Goal: Task Accomplishment & Management: Use online tool/utility

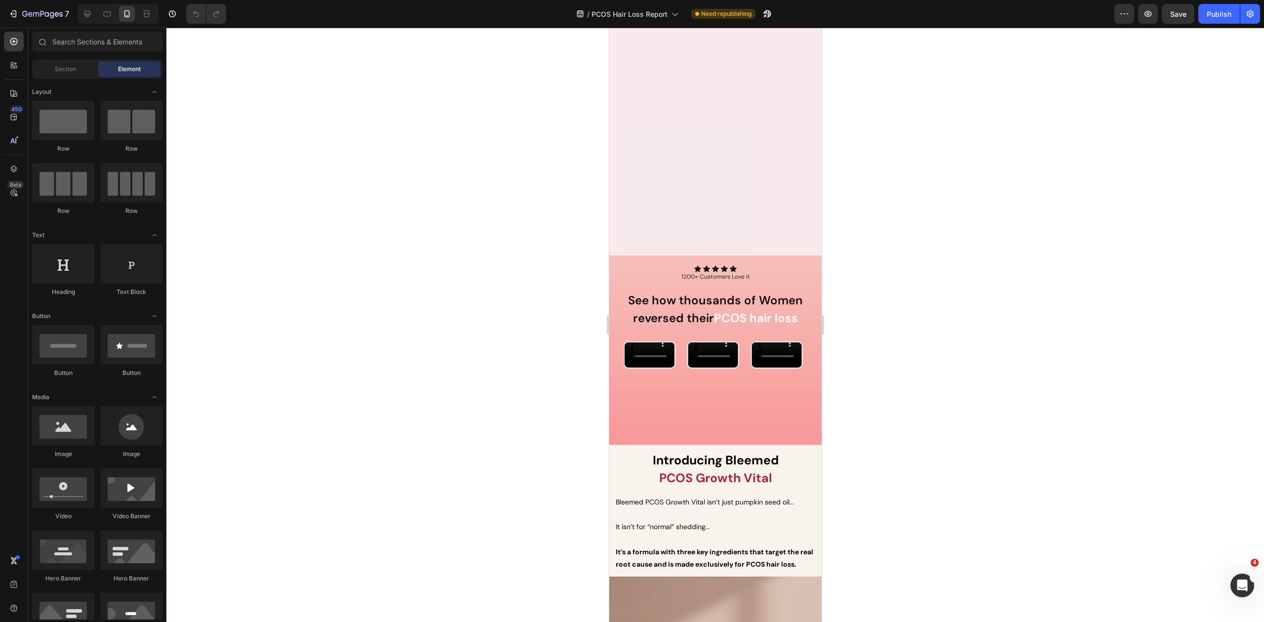
scroll to position [3139, 0]
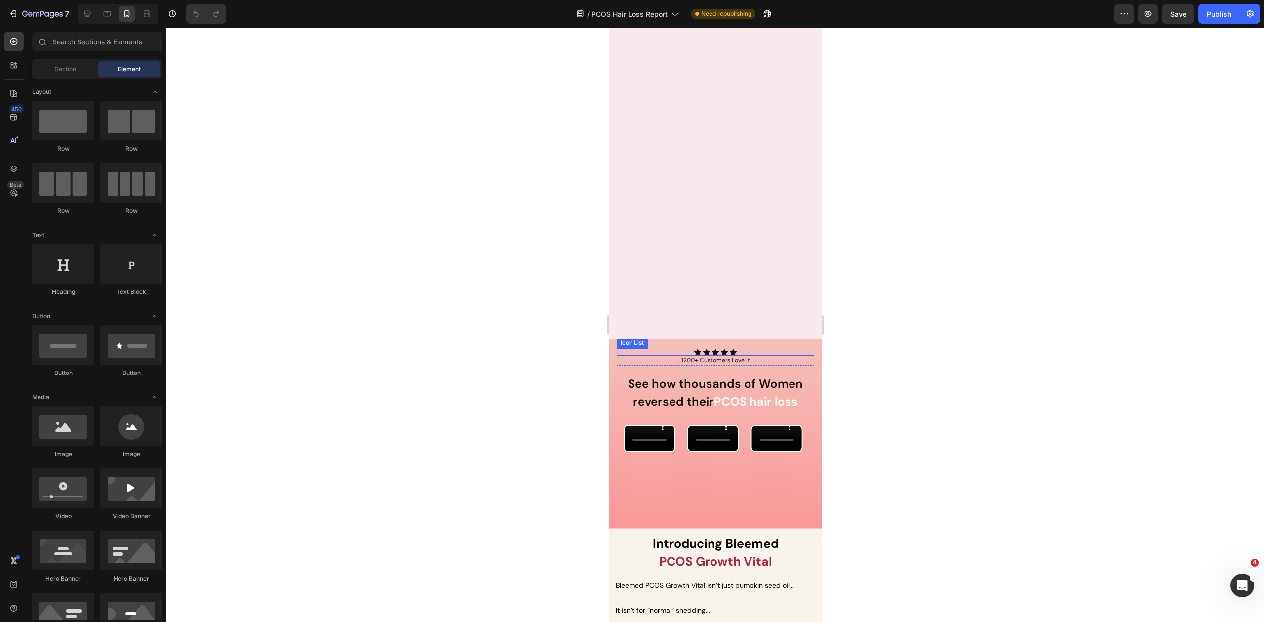
click at [768, 350] on div "Icon Icon Icon Icon Icon" at bounding box center [714, 352] width 197 height 7
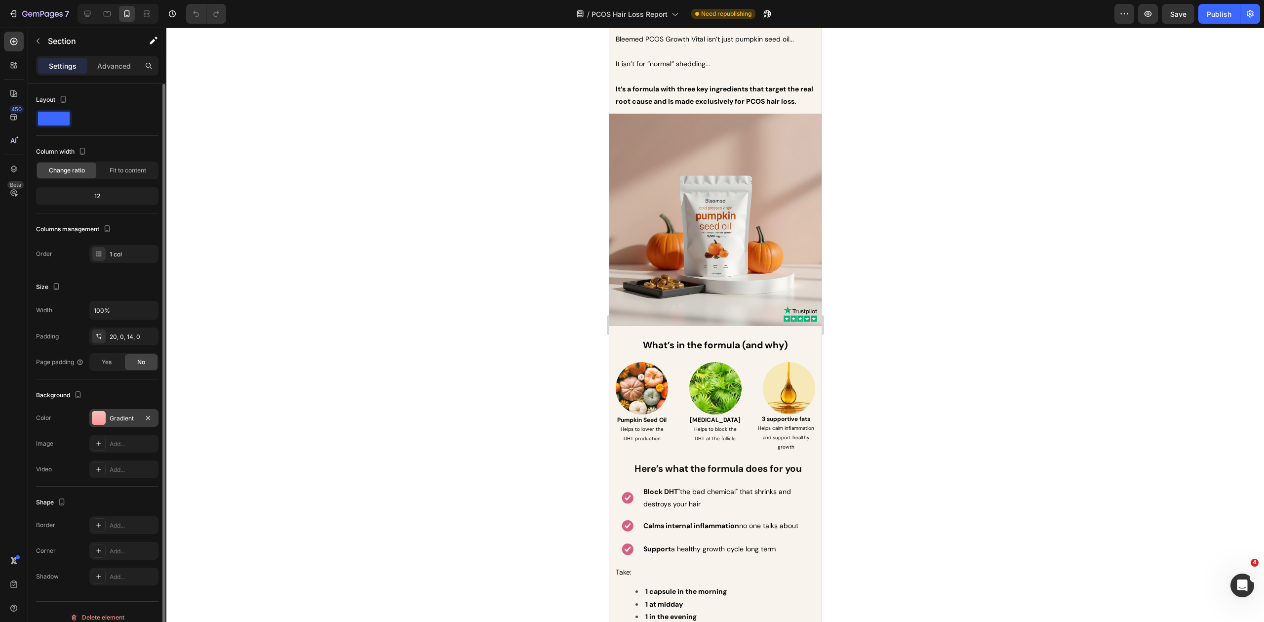
click at [115, 414] on div "Gradient" at bounding box center [124, 418] width 29 height 9
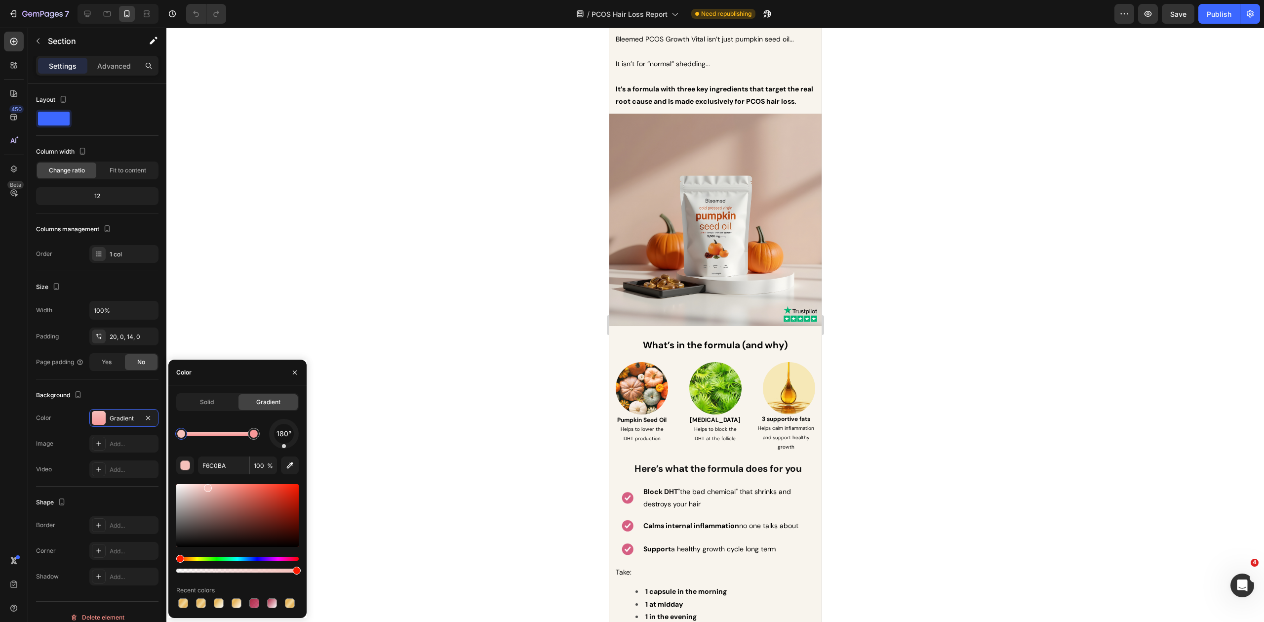
click at [183, 436] on div at bounding box center [181, 434] width 8 height 8
click at [215, 465] on input "F6C0BA" at bounding box center [223, 465] width 51 height 18
type input "F89999"
click at [257, 438] on div at bounding box center [254, 434] width 12 height 12
click at [239, 470] on input "F89999" at bounding box center [223, 465] width 51 height 18
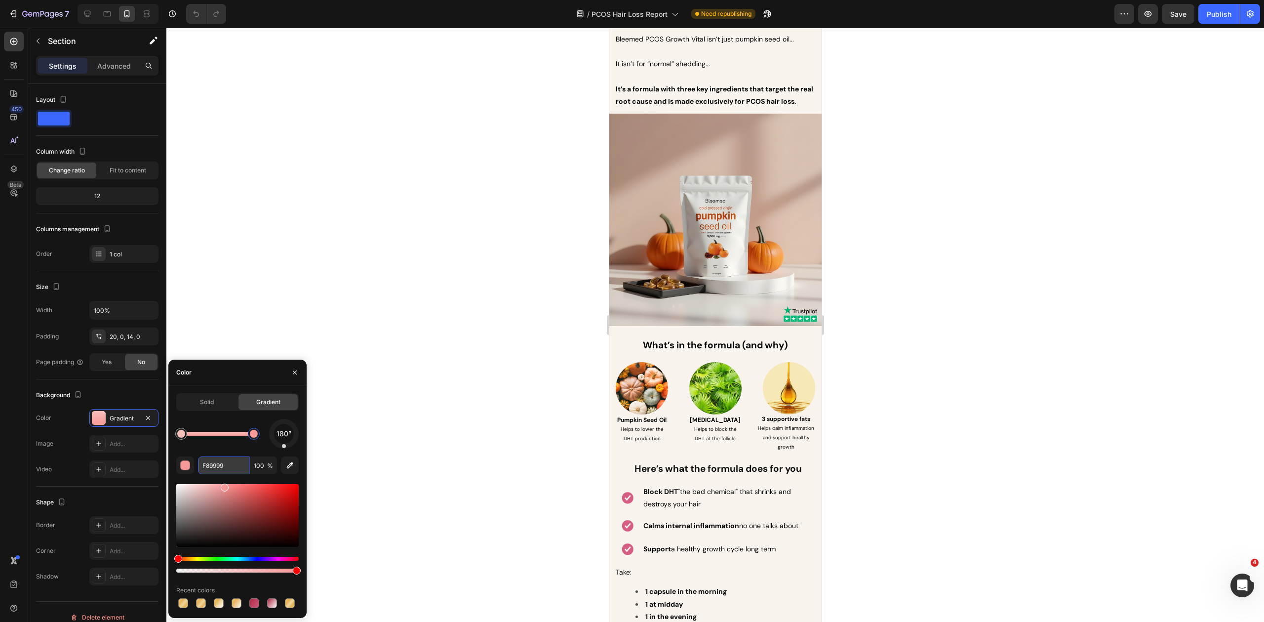
click at [239, 470] on input "F89999" at bounding box center [223, 465] width 51 height 18
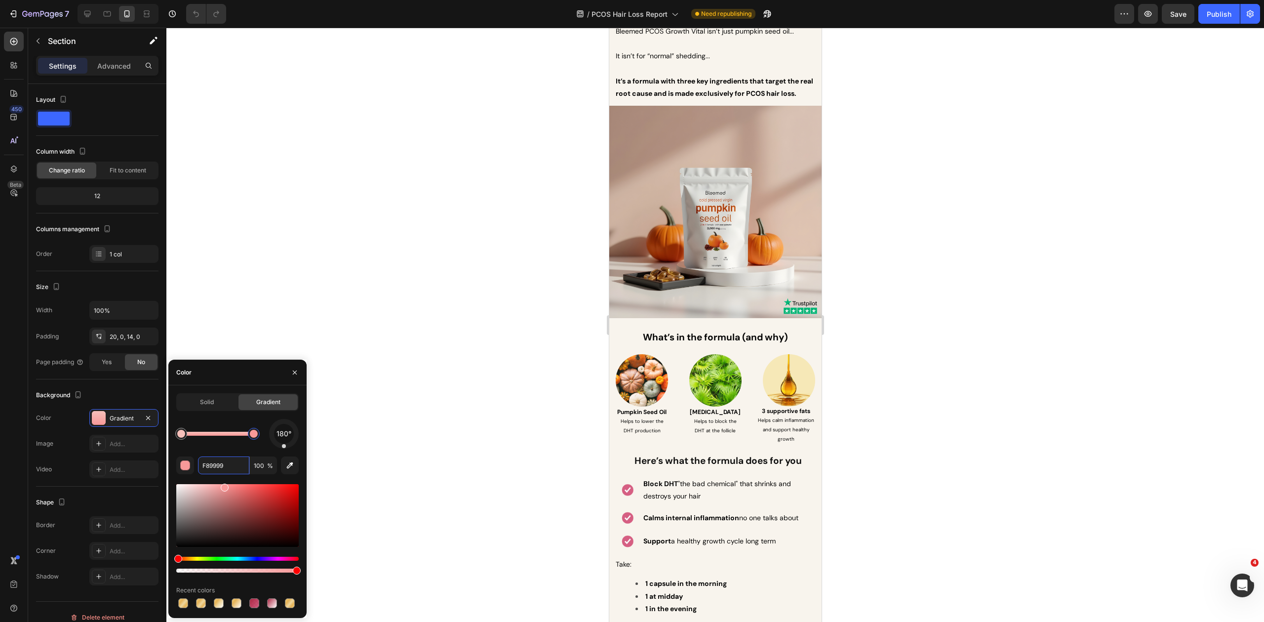
scroll to position [3272, 0]
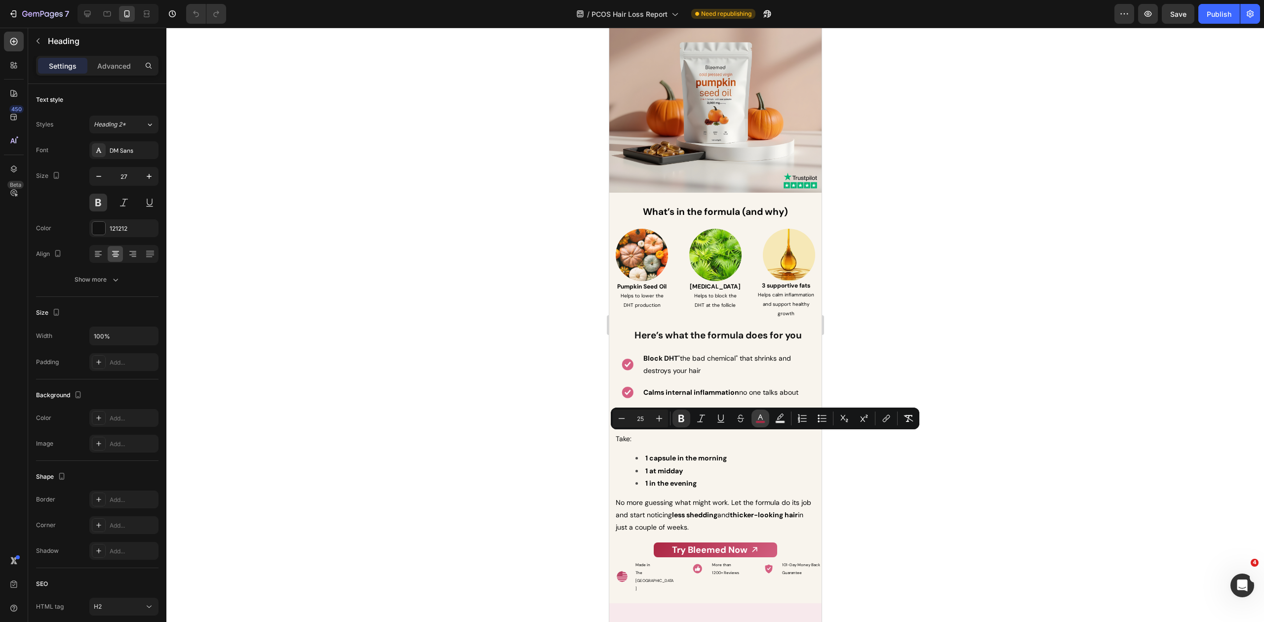
click at [757, 418] on icon "Editor contextual toolbar" at bounding box center [760, 418] width 10 height 10
type input "AB2743"
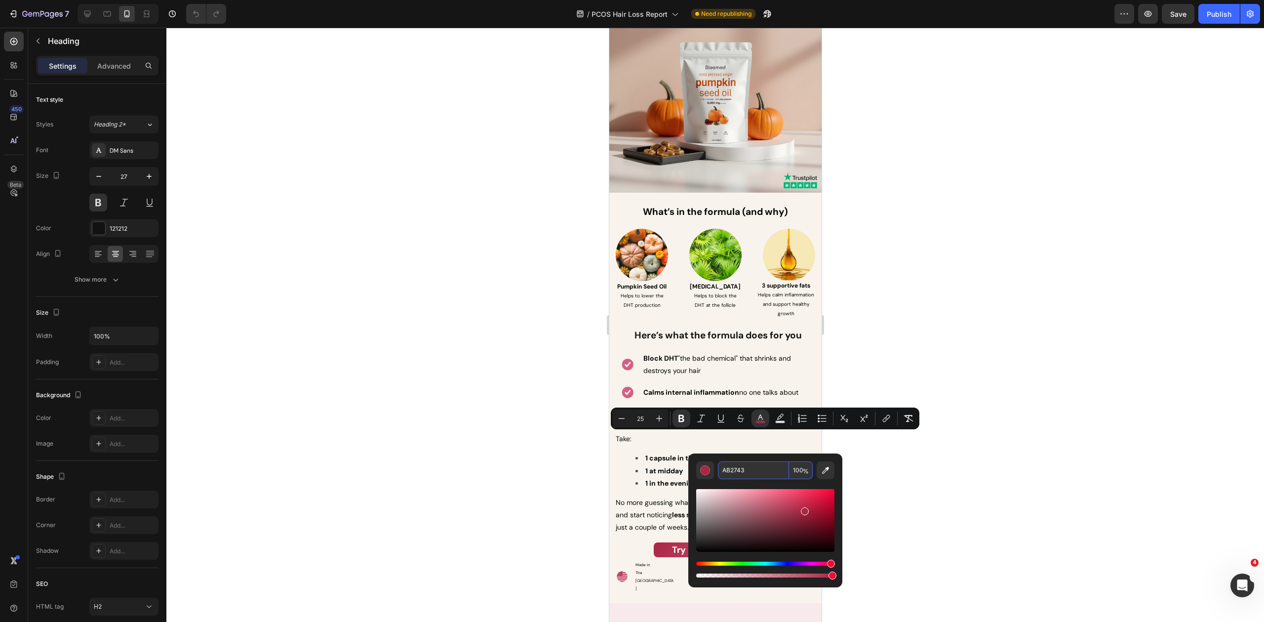
click at [750, 469] on input "AB2743" at bounding box center [753, 470] width 71 height 18
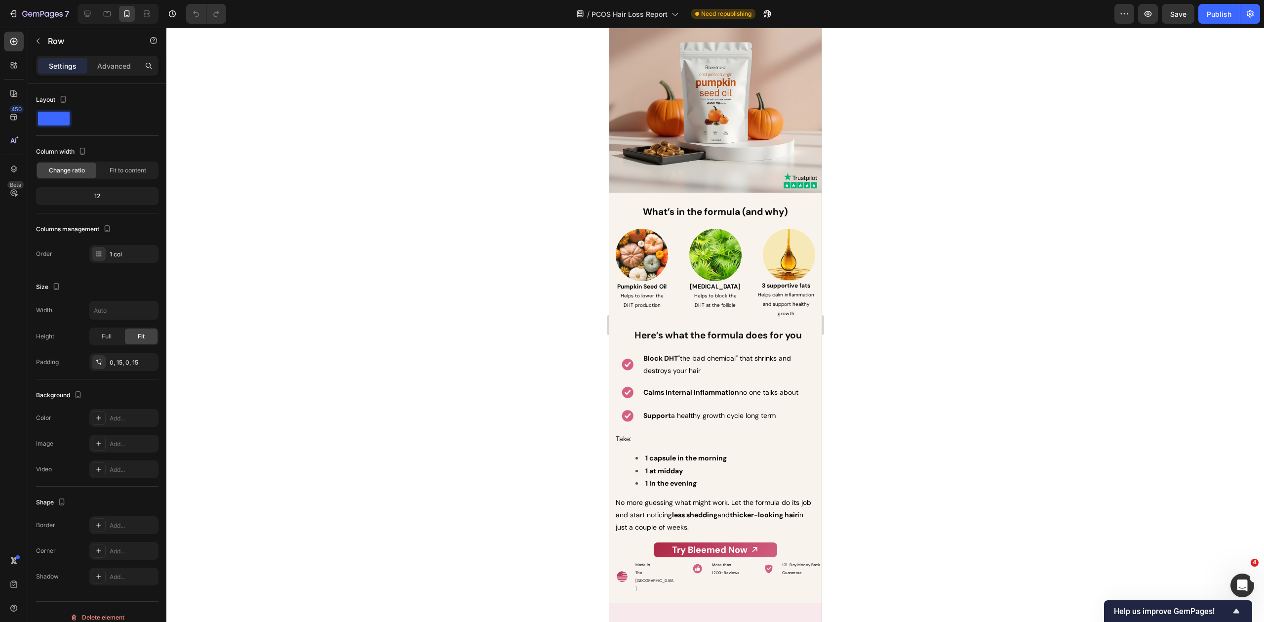
drag, startPoint x: 623, startPoint y: 192, endPoint x: 1077, endPoint y: 256, distance: 458.2
click at [112, 421] on div "Gradient" at bounding box center [123, 418] width 69 height 18
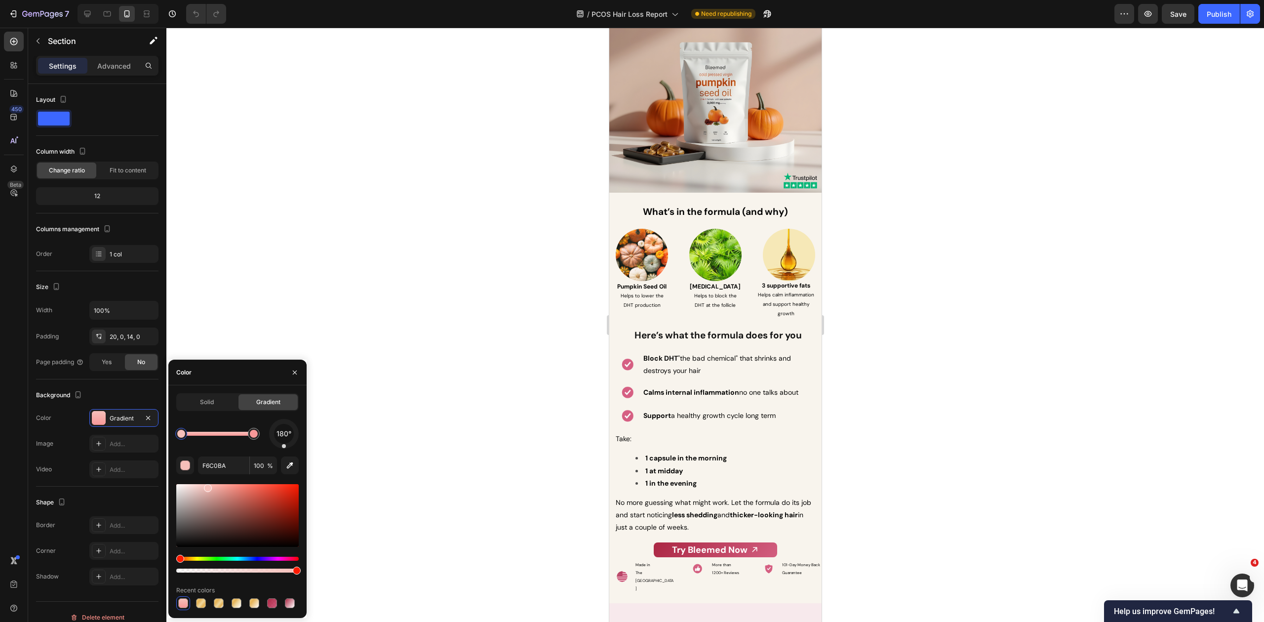
click at [183, 432] on div at bounding box center [181, 434] width 8 height 8
click at [180, 434] on div at bounding box center [181, 434] width 8 height 8
click at [207, 463] on input "F6C0BA" at bounding box center [223, 465] width 51 height 18
type input "F89999"
click at [253, 435] on div at bounding box center [254, 434] width 8 height 8
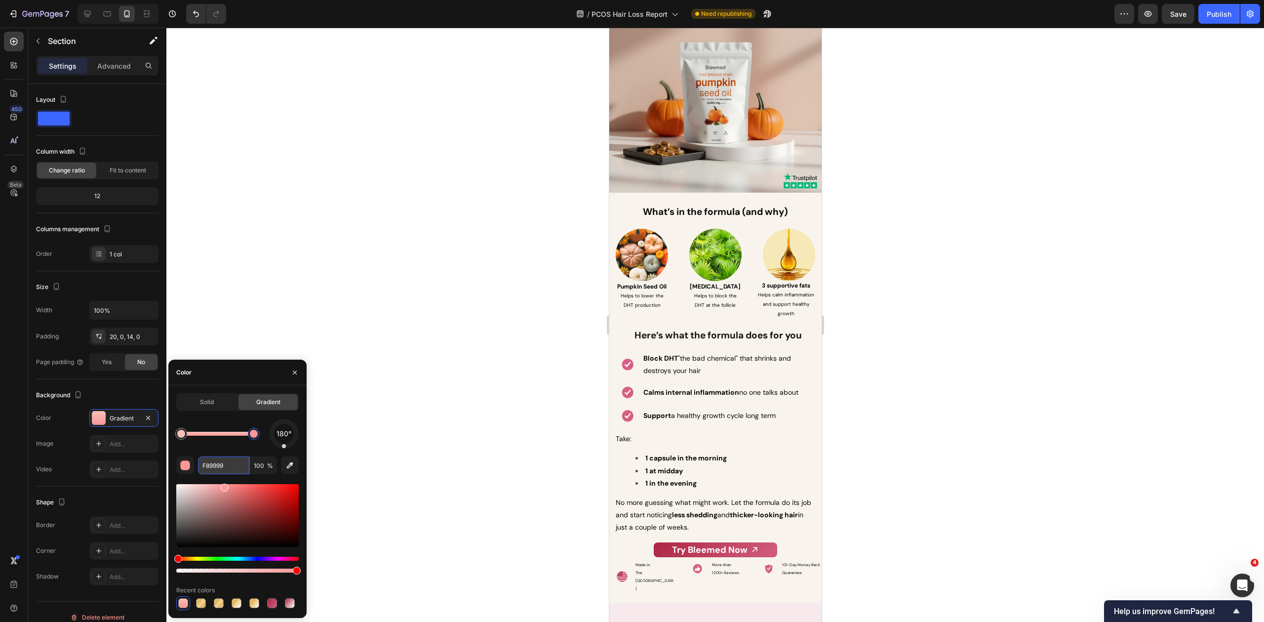
click at [223, 470] on input "F89999" at bounding box center [223, 465] width 51 height 18
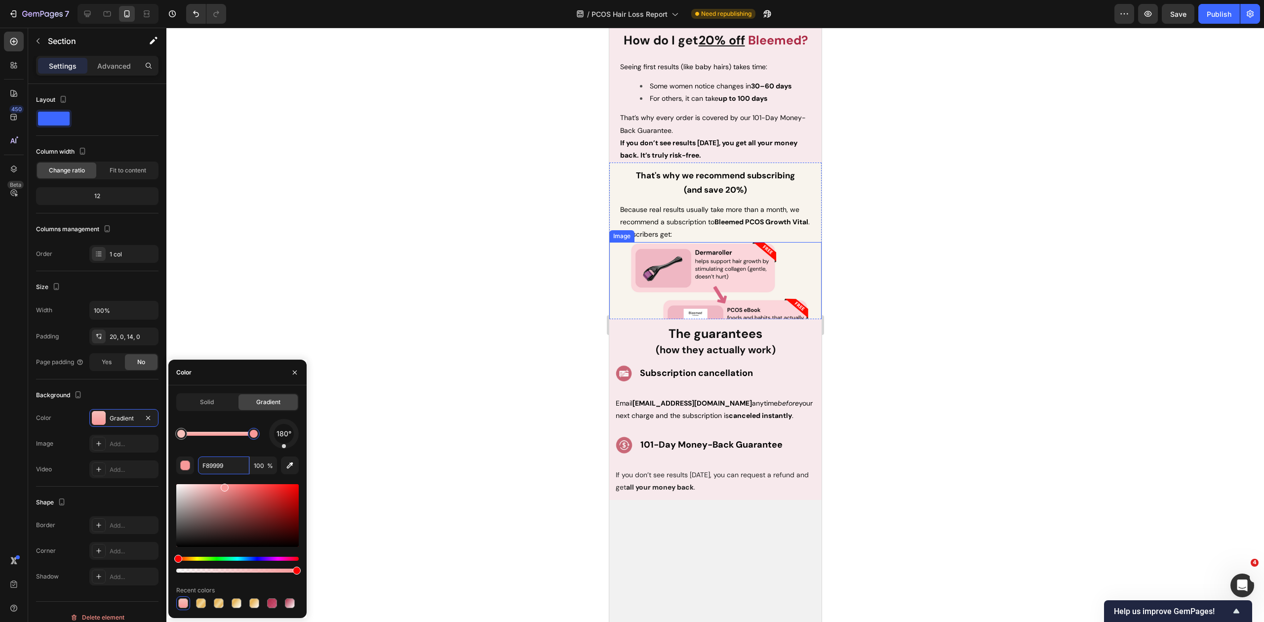
scroll to position [6456, 0]
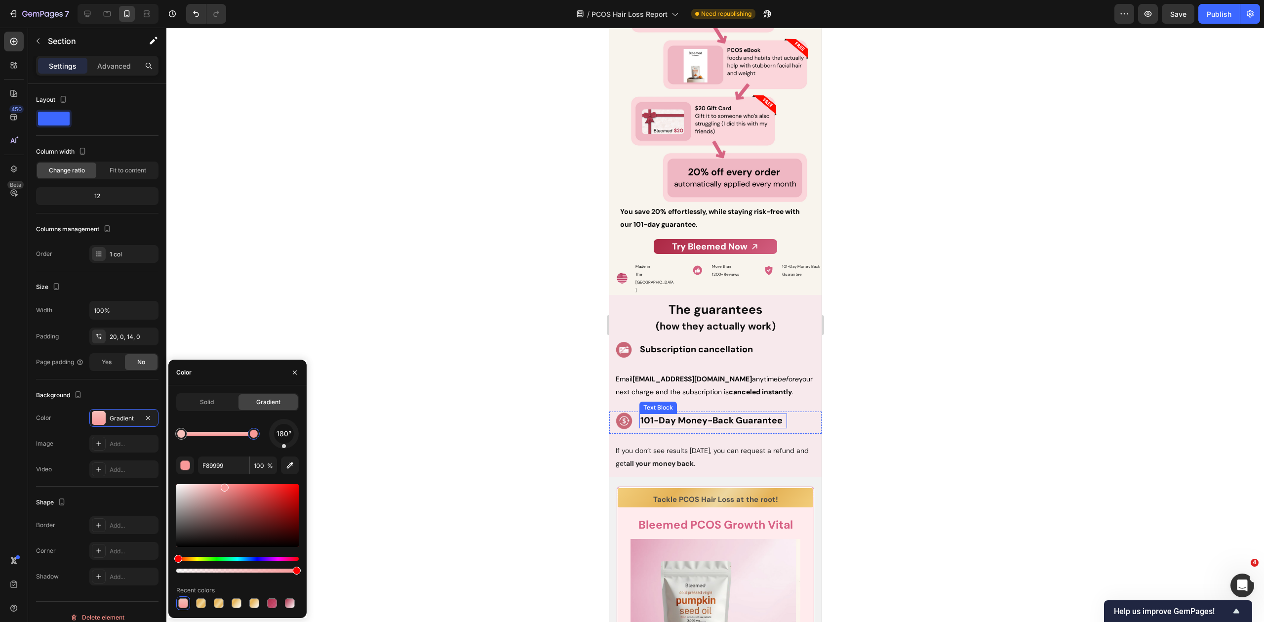
click at [677, 414] on strong "101-Day Money-Back Guarantee" at bounding box center [711, 420] width 142 height 12
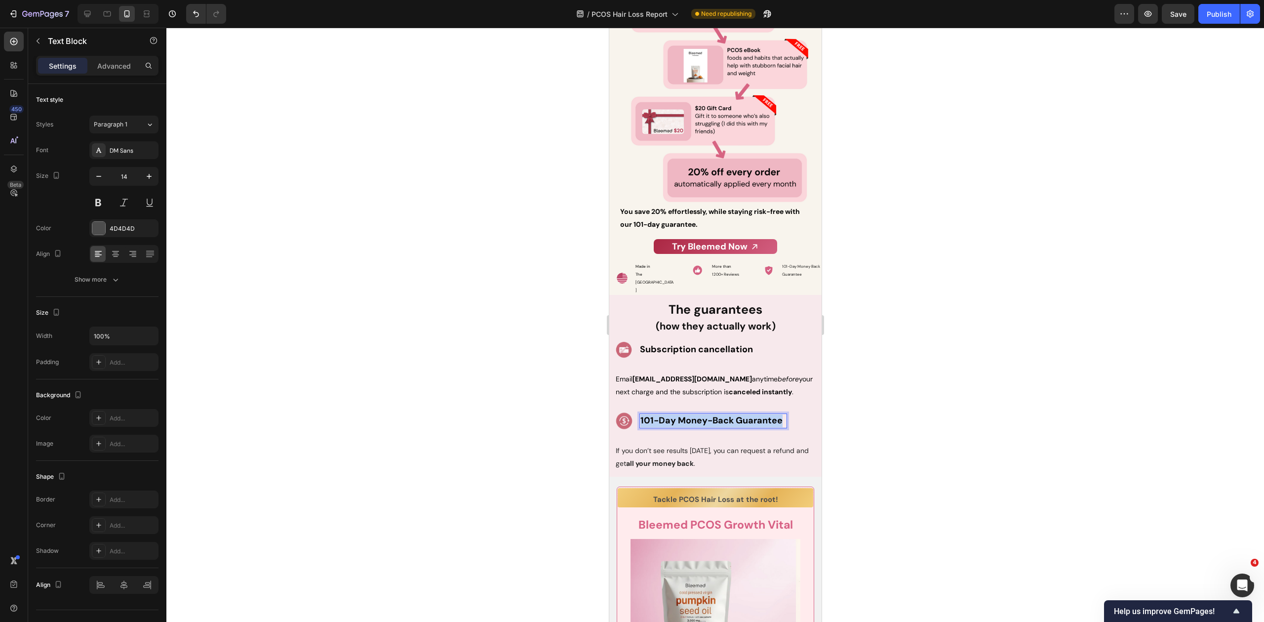
click at [677, 414] on strong "101-Day Money-Back Guarantee" at bounding box center [711, 420] width 142 height 12
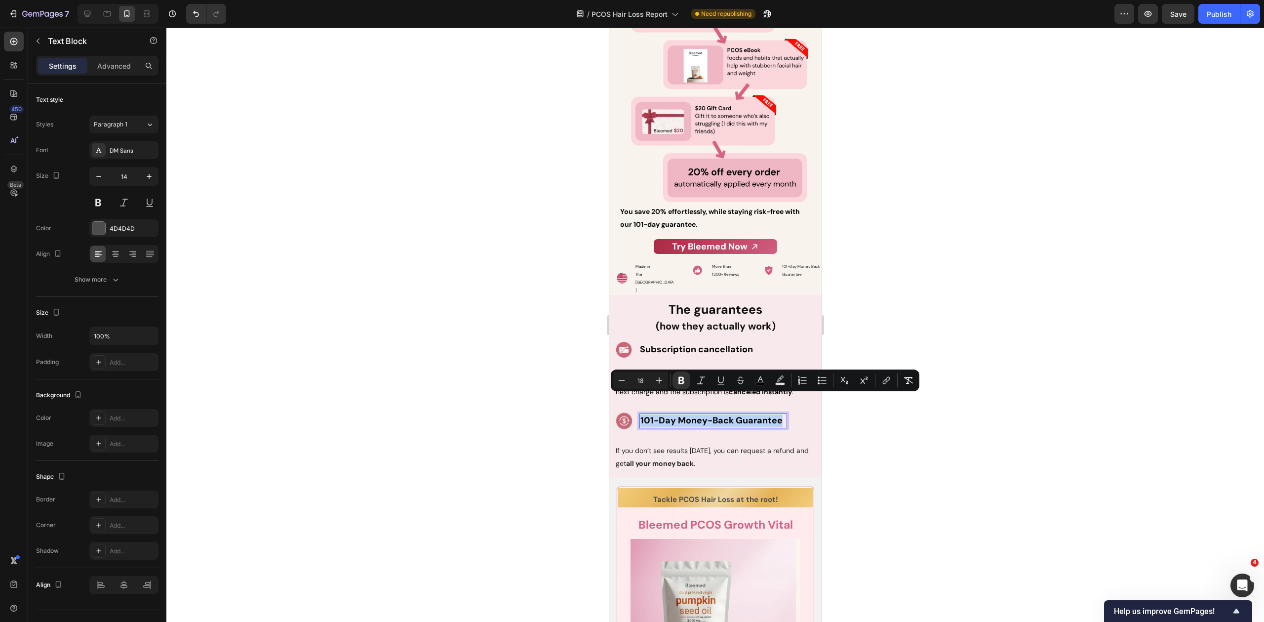
copy strong "101-Day Money-Back Guarantee"
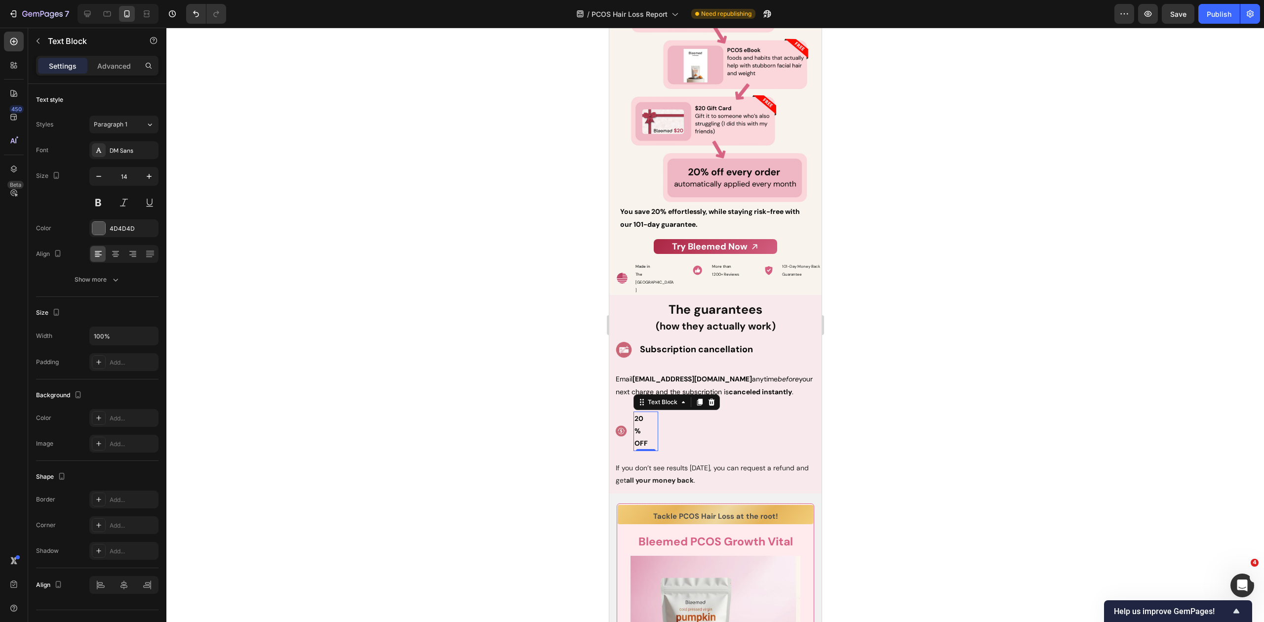
click at [509, 415] on div at bounding box center [715, 325] width 1098 height 594
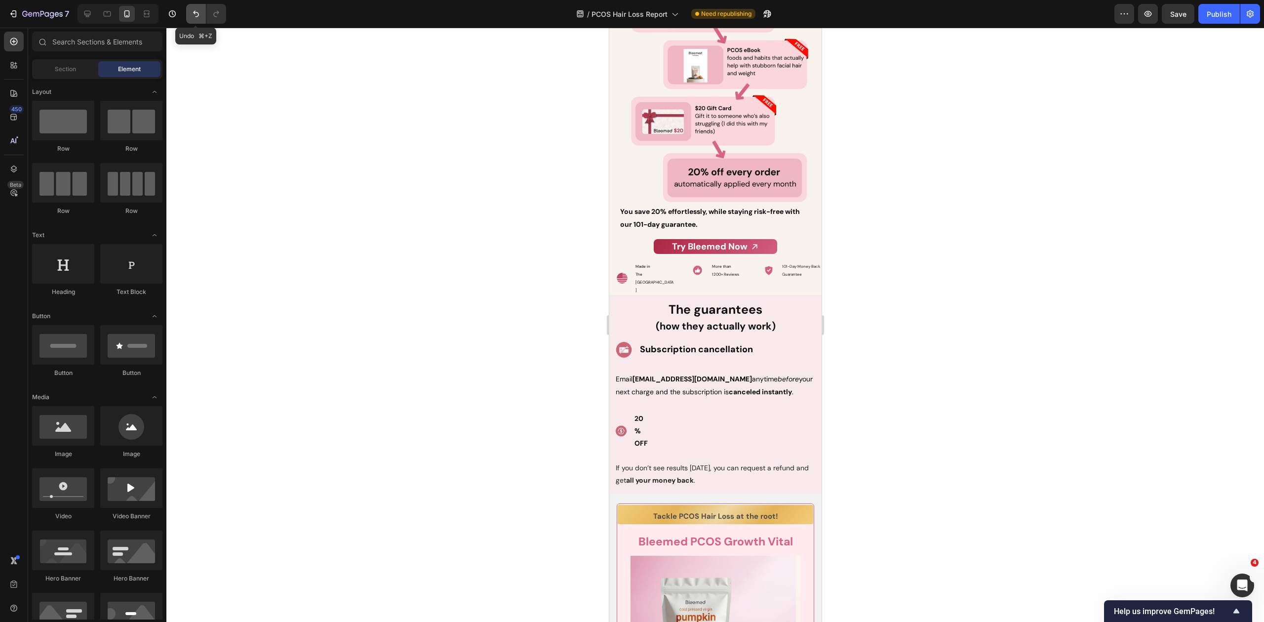
click at [204, 15] on button "Undo/Redo" at bounding box center [196, 14] width 20 height 20
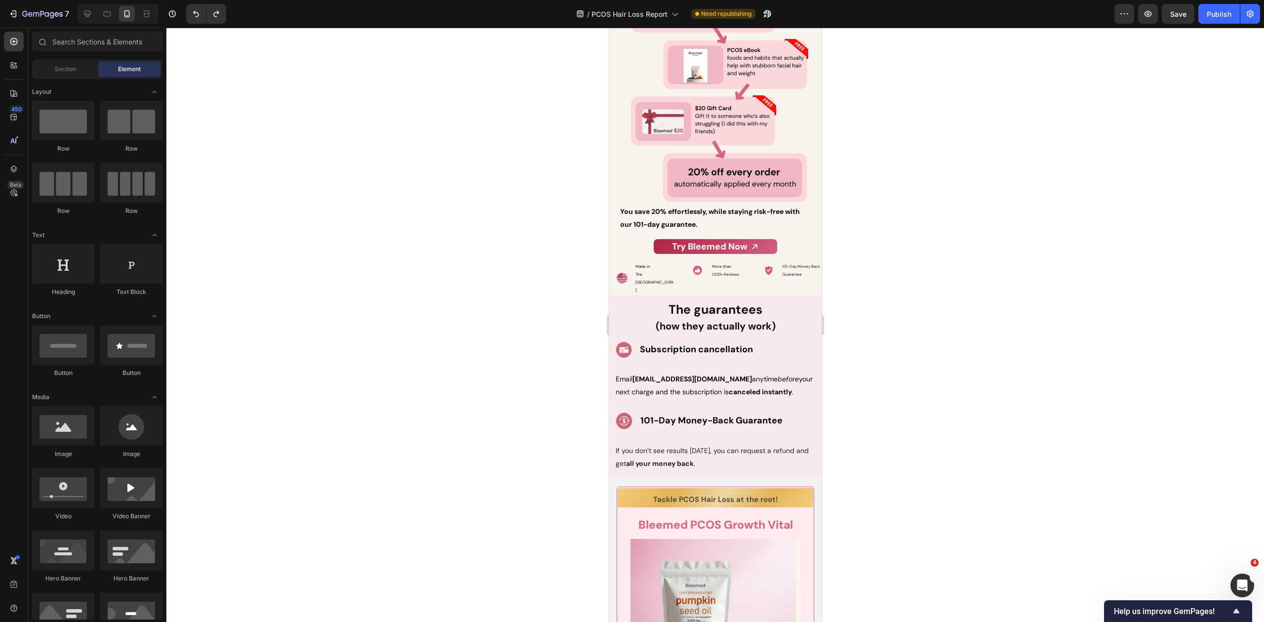
click at [475, 363] on div at bounding box center [715, 325] width 1098 height 594
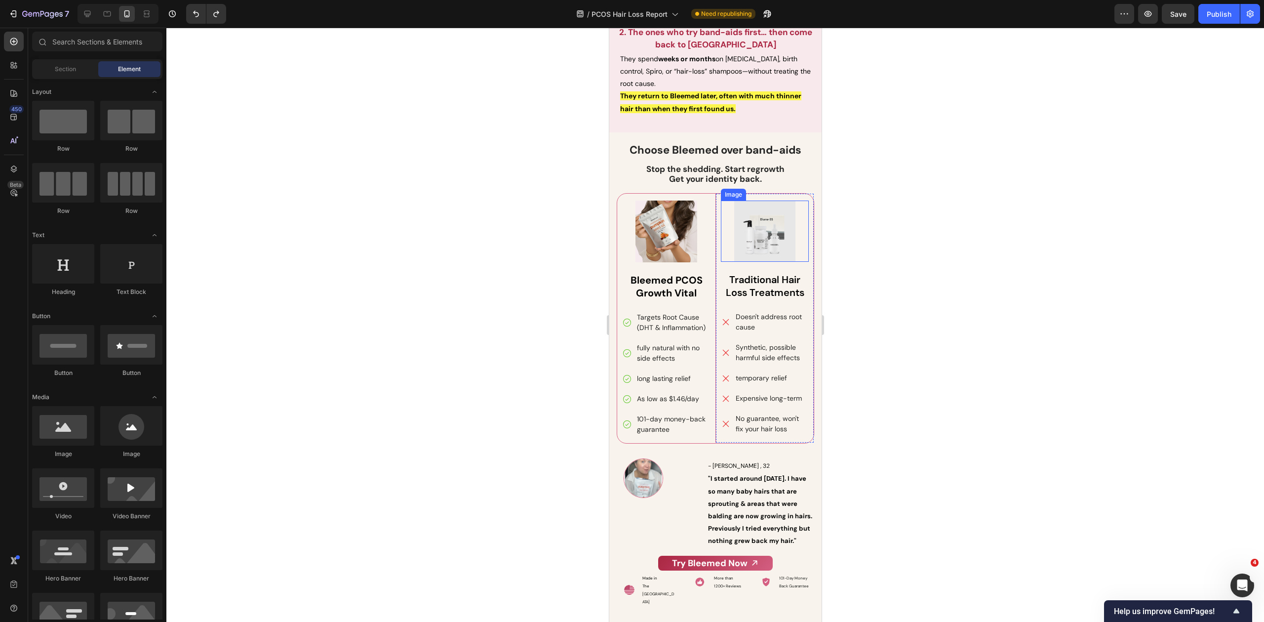
scroll to position [5027, 0]
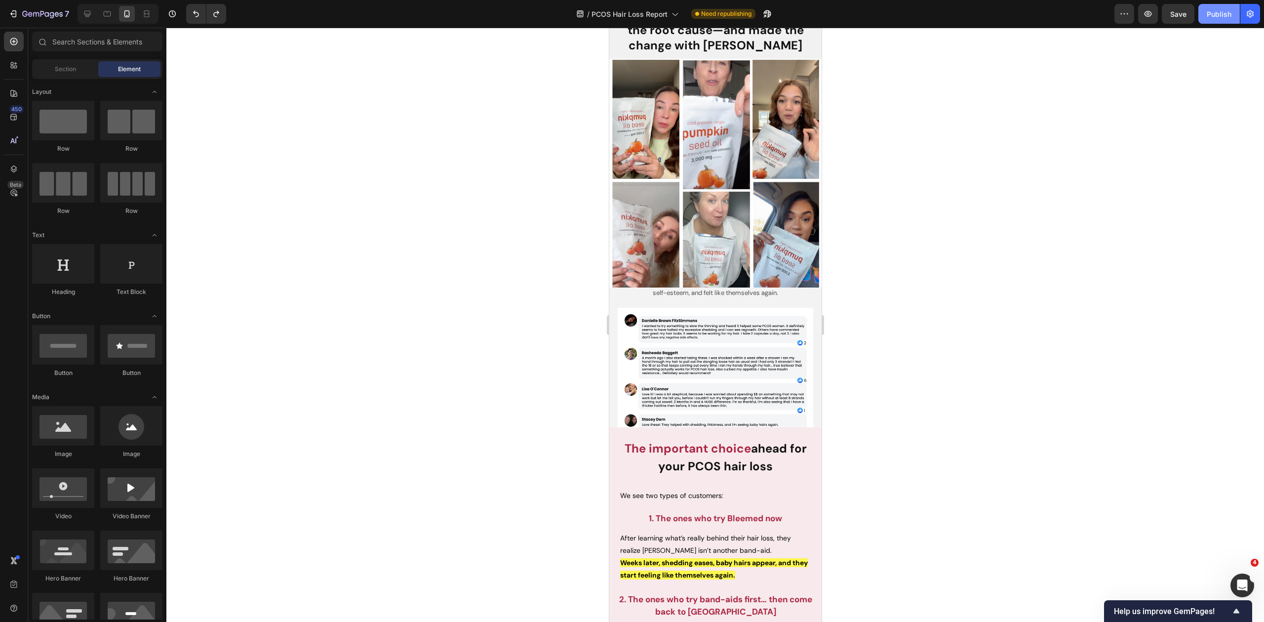
click at [1219, 12] on div "Publish" at bounding box center [1219, 14] width 25 height 10
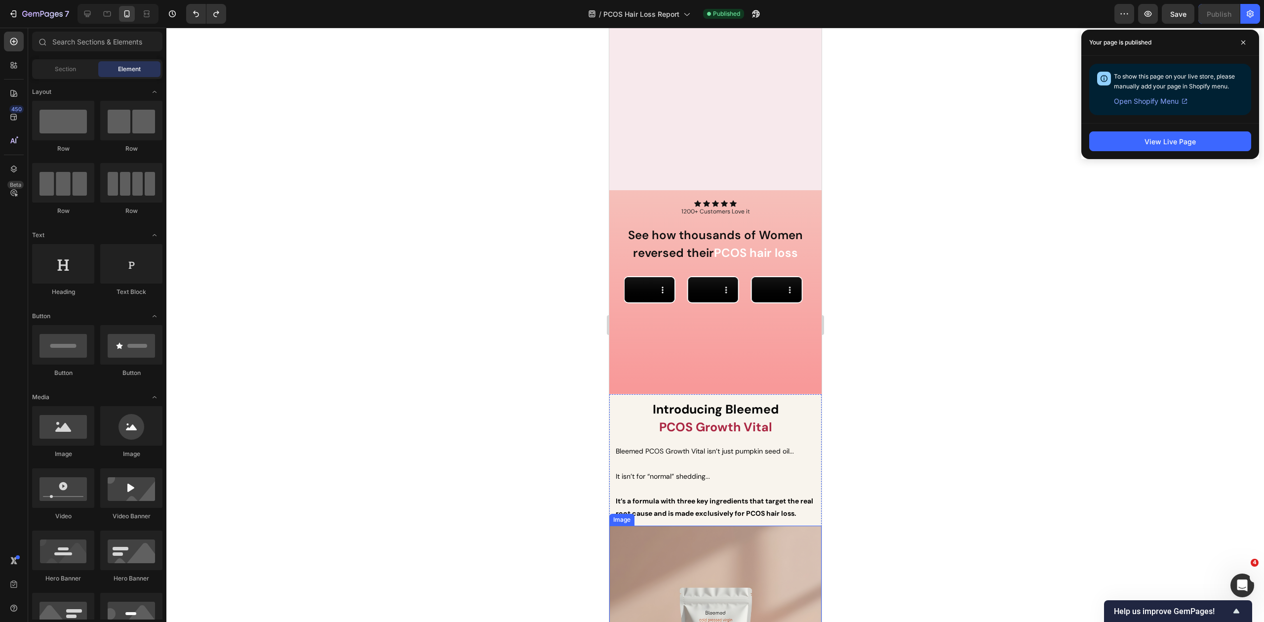
scroll to position [3261, 0]
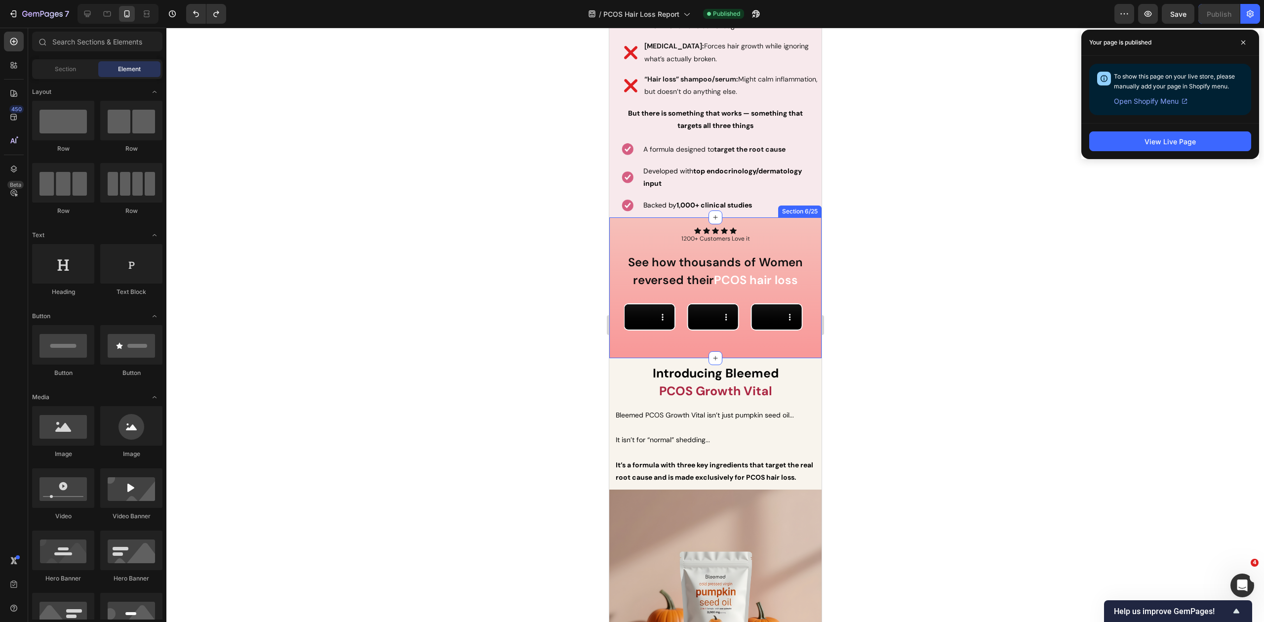
click at [619, 221] on div "Icon Icon Icon Icon Icon Icon List 1200+ Customers Love it Text Block Row See h…" at bounding box center [715, 287] width 212 height 140
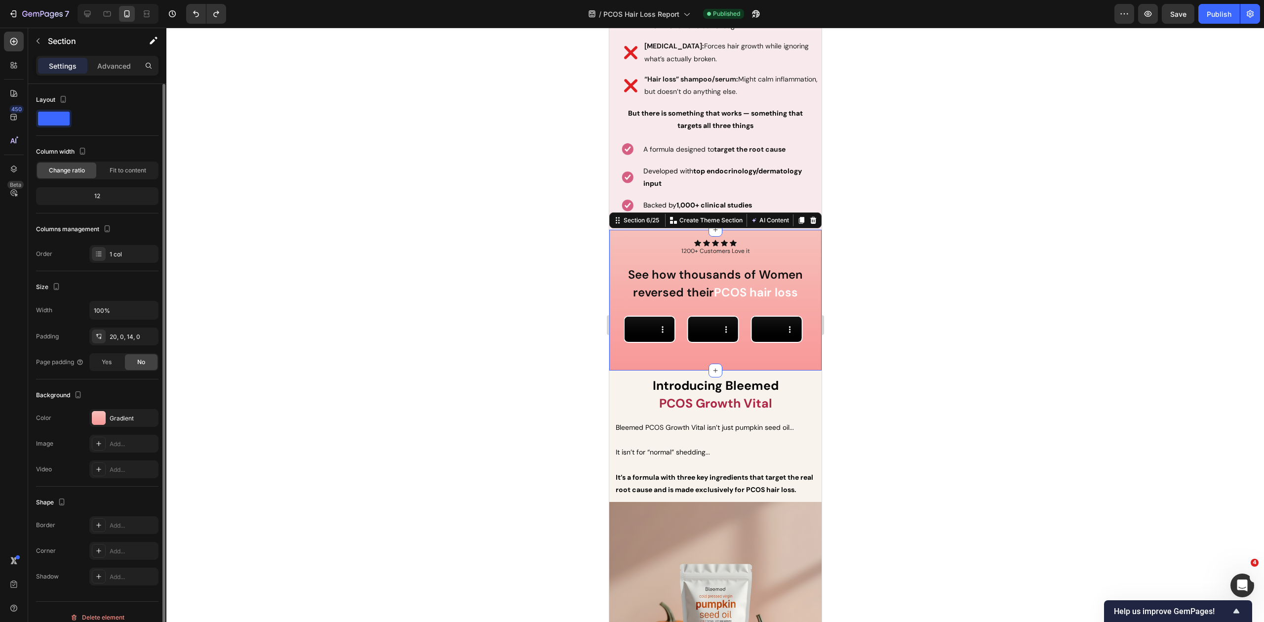
click at [110, 425] on div "The changes might be hidden by the video. Color Gradient Image Add... Video Add…" at bounding box center [97, 443] width 122 height 69
drag, startPoint x: 114, startPoint y: 418, endPoint x: 150, endPoint y: 438, distance: 41.3
click at [114, 419] on div "Gradient" at bounding box center [133, 418] width 46 height 9
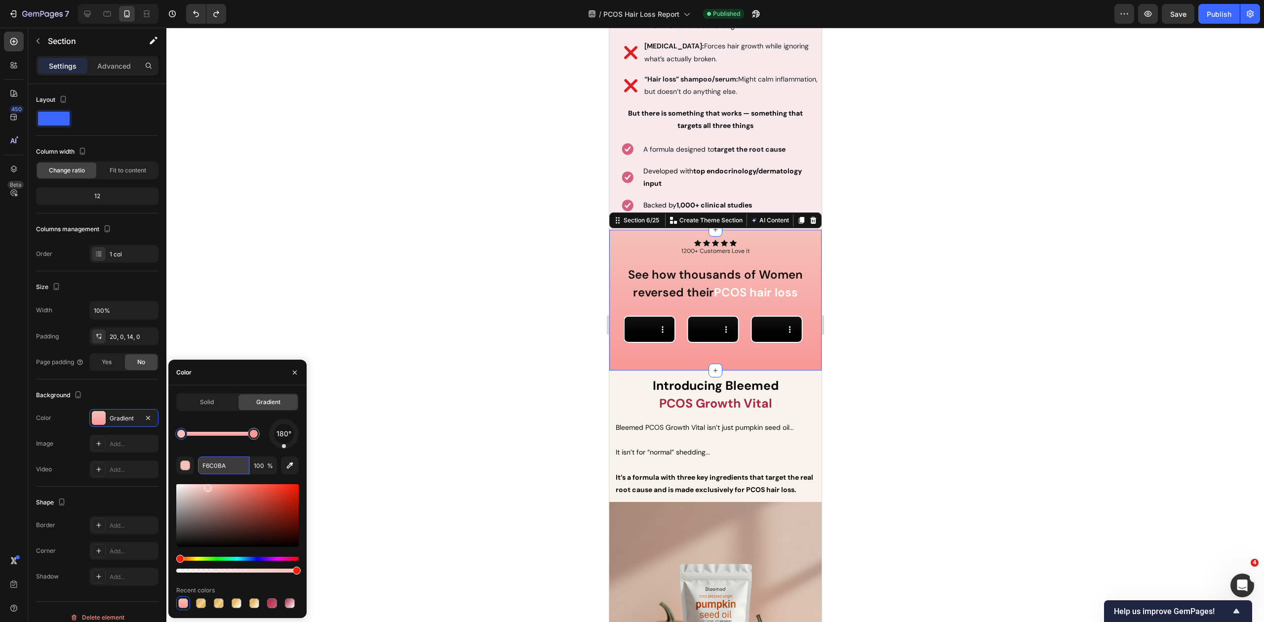
click at [217, 469] on input "F6C0BA" at bounding box center [223, 465] width 51 height 18
click at [182, 437] on div at bounding box center [181, 434] width 8 height 8
click at [256, 435] on div at bounding box center [256, 434] width 8 height 8
click at [261, 436] on div at bounding box center [257, 434] width 12 height 12
type input "F6C0BA"
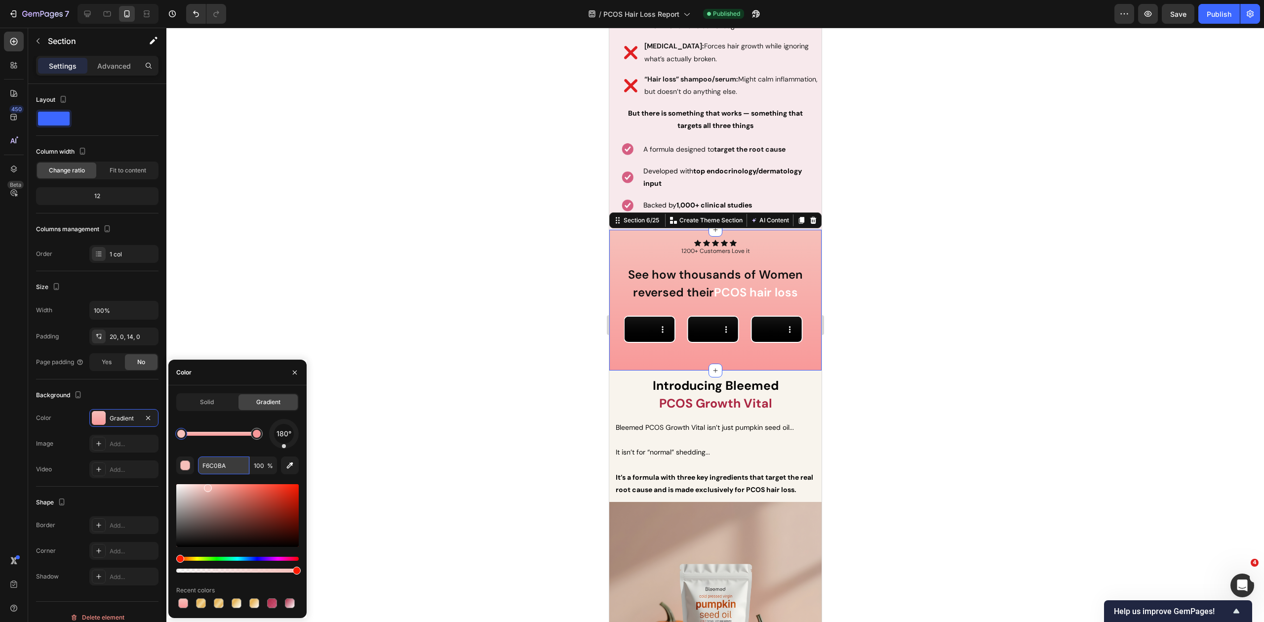
click at [221, 469] on input "F6C0BA" at bounding box center [223, 465] width 51 height 18
click at [351, 320] on div at bounding box center [715, 325] width 1098 height 594
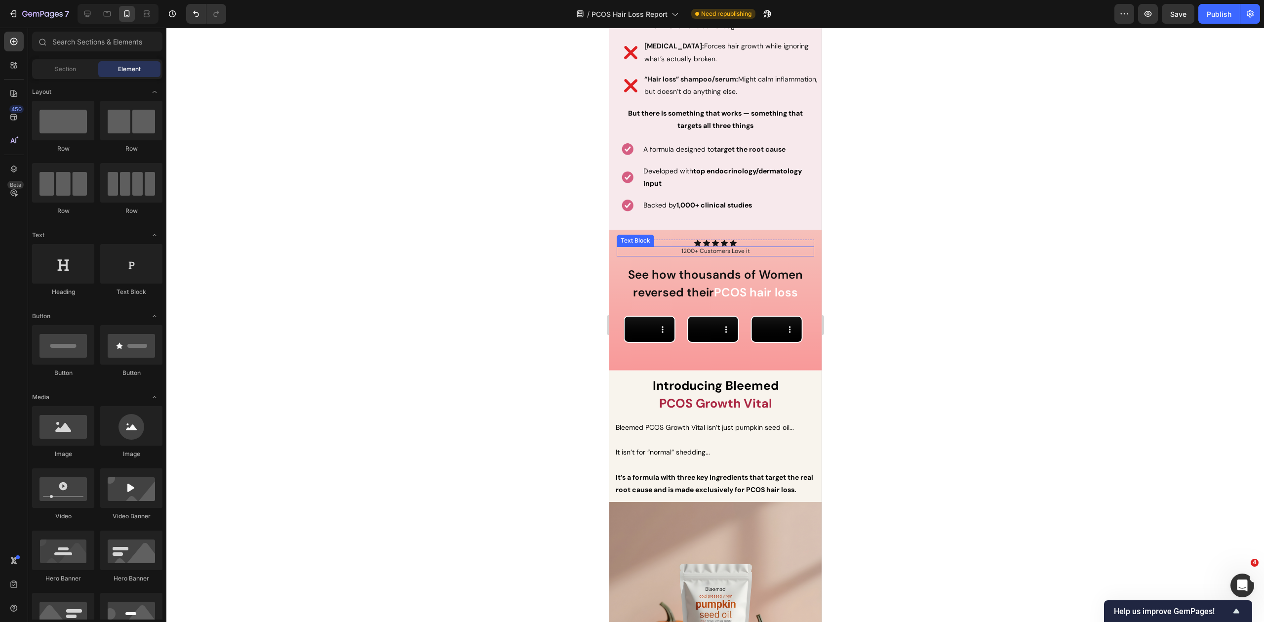
click at [617, 247] on p "1200+ Customers Love it" at bounding box center [715, 251] width 196 height 8
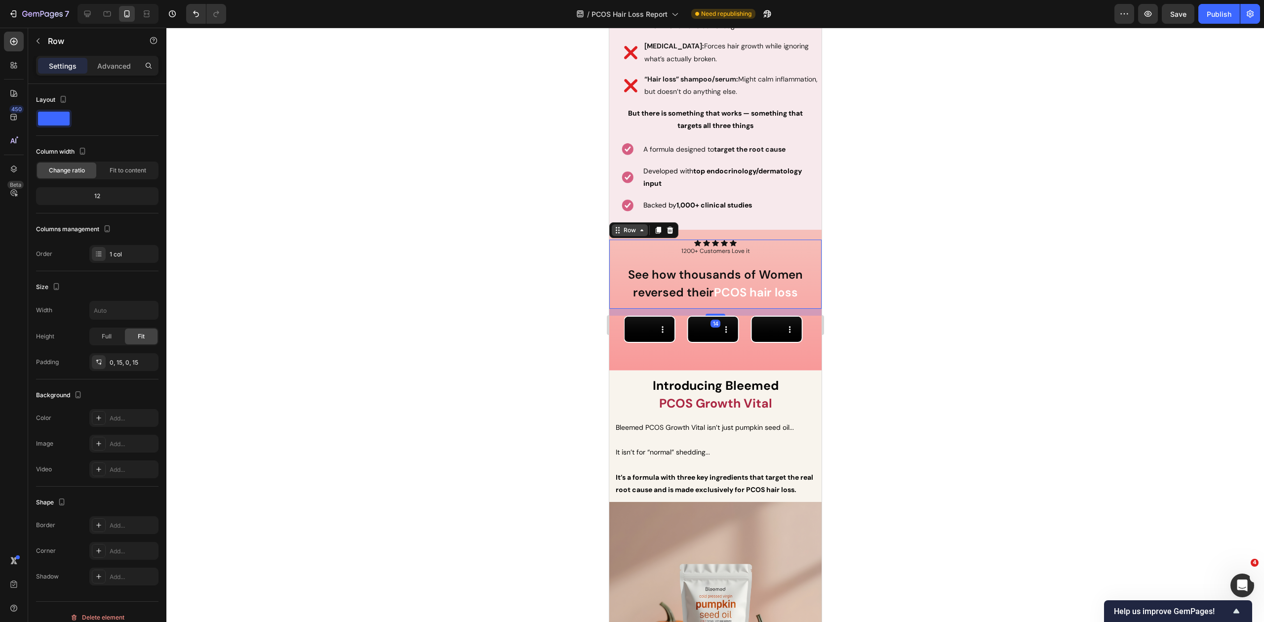
click at [612, 224] on div "Row" at bounding box center [629, 230] width 36 height 12
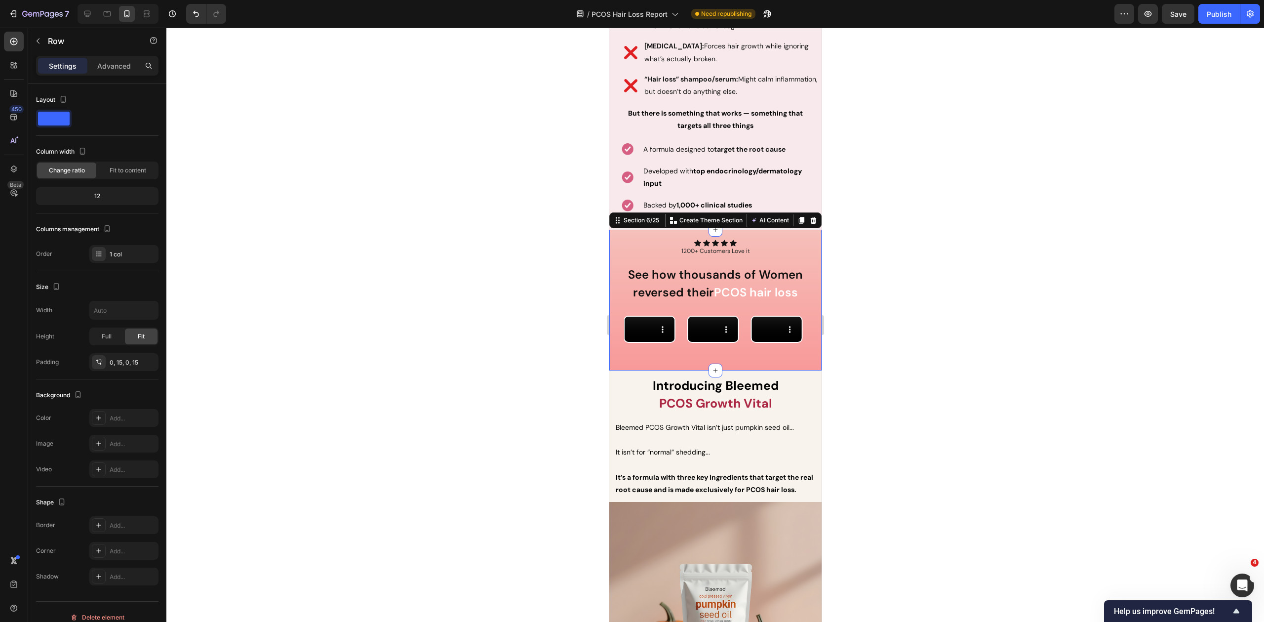
drag, startPoint x: 746, startPoint y: 219, endPoint x: 1093, endPoint y: 307, distance: 358.2
click at [746, 230] on div "Icon Icon Icon Icon Icon Icon List 1200+ Customers Love it Text Block Row See h…" at bounding box center [715, 300] width 212 height 140
click at [120, 419] on div "Gradient" at bounding box center [124, 418] width 29 height 9
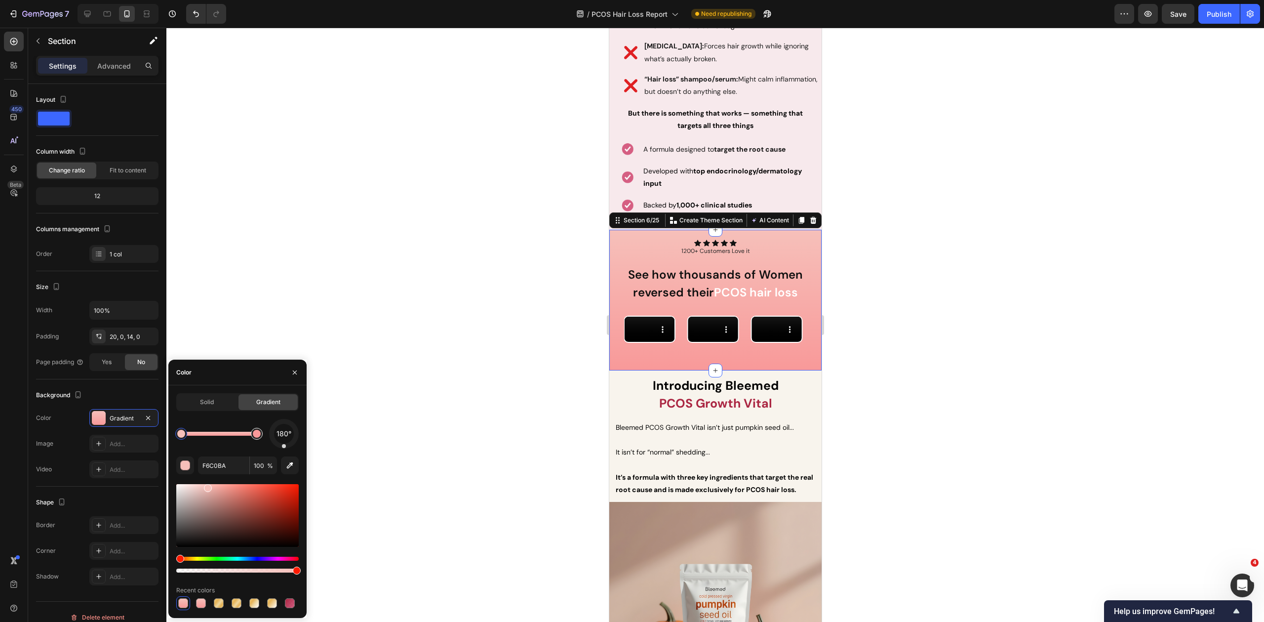
type input "F89999"
click at [258, 434] on div at bounding box center [257, 434] width 8 height 8
click at [231, 464] on input "F89999" at bounding box center [223, 465] width 51 height 18
click at [687, 411] on strong "PCOS Growth Vital" at bounding box center [715, 403] width 113 height 16
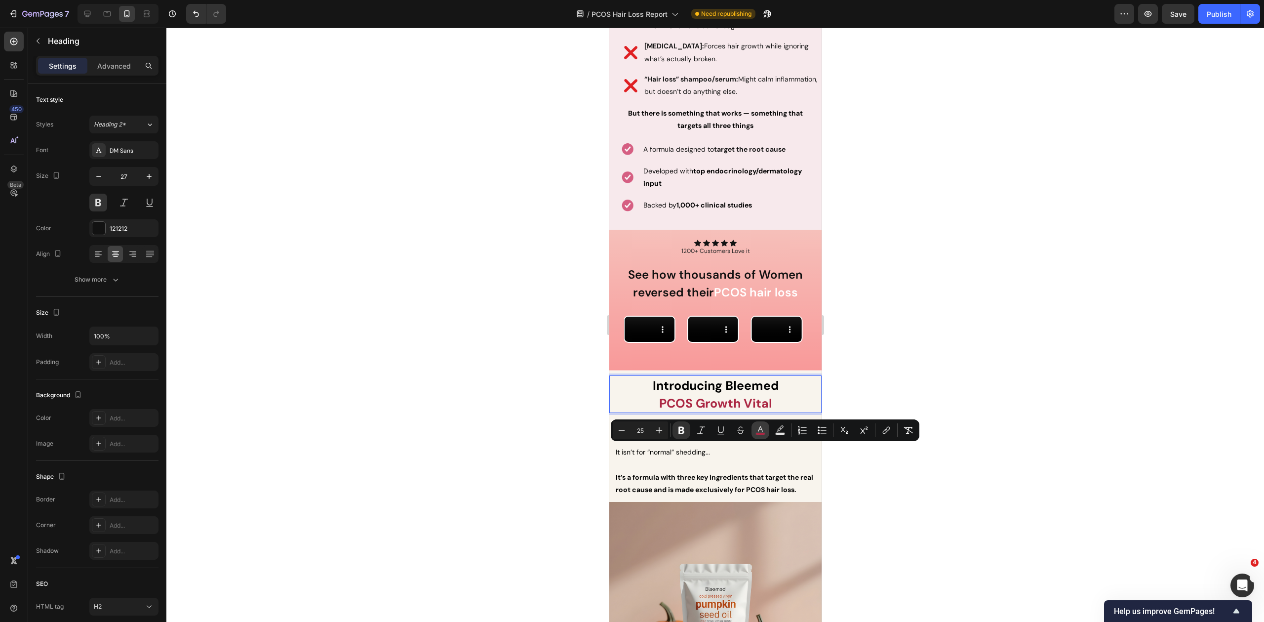
click at [753, 428] on button "color" at bounding box center [760, 430] width 18 height 18
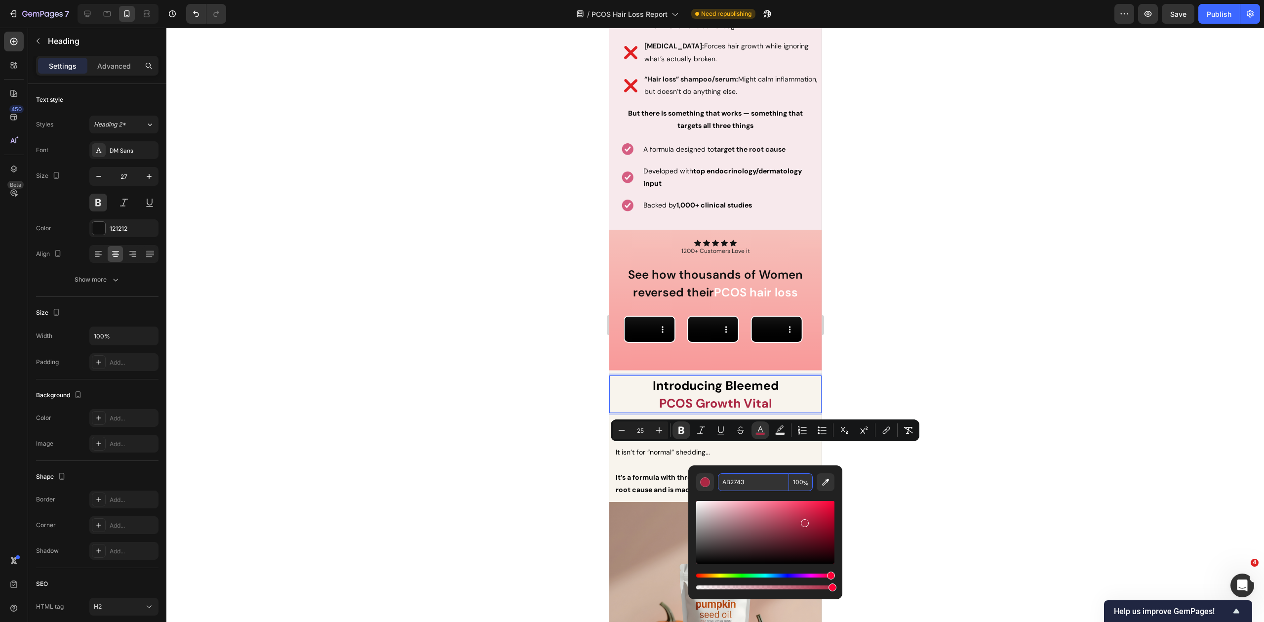
click at [748, 490] on input "AB2743" at bounding box center [753, 482] width 71 height 18
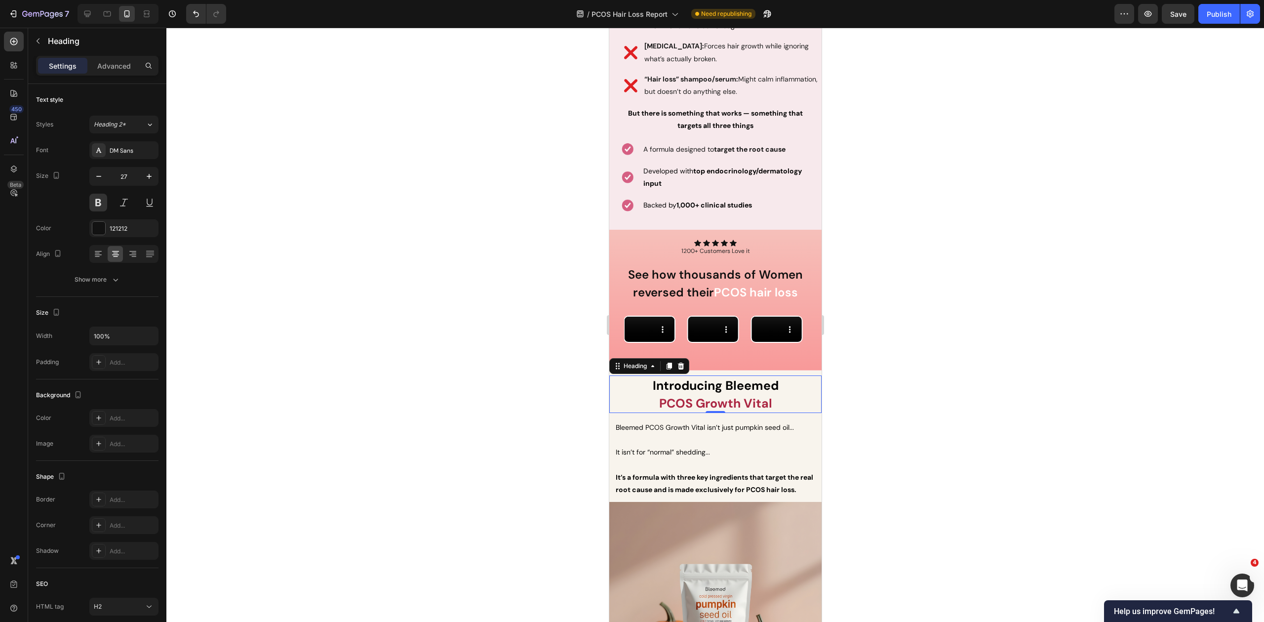
click at [679, 411] on strong "PCOS Growth Vital" at bounding box center [715, 403] width 113 height 16
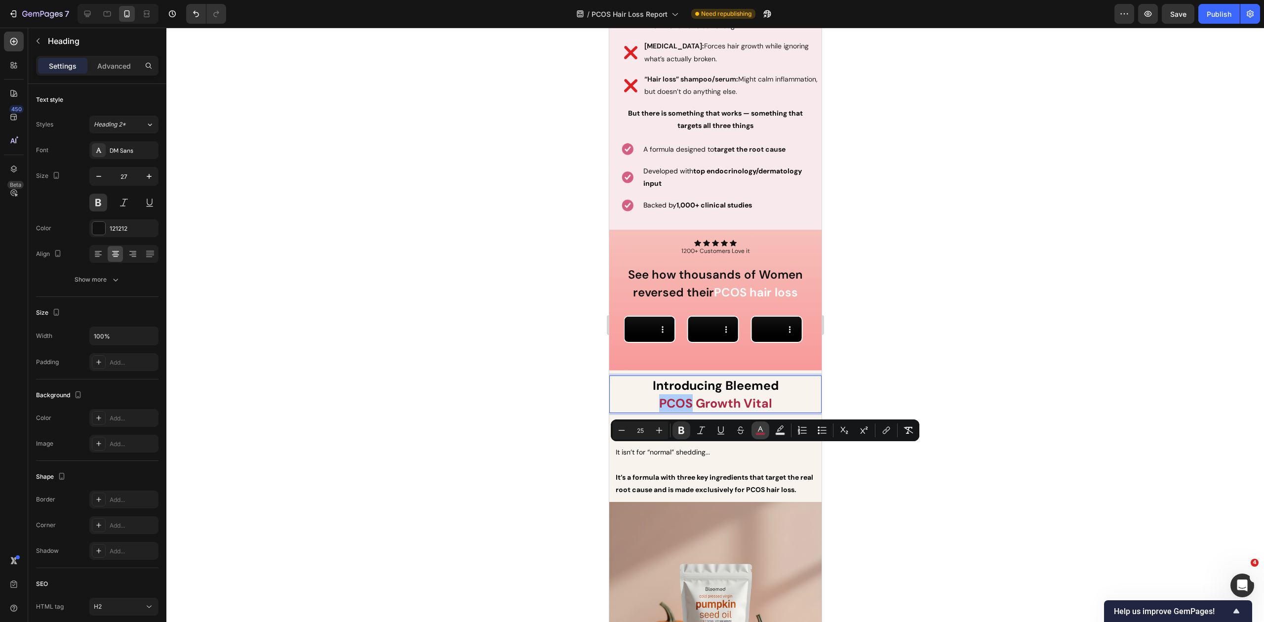
click at [756, 431] on icon "Editor contextual toolbar" at bounding box center [760, 430] width 10 height 10
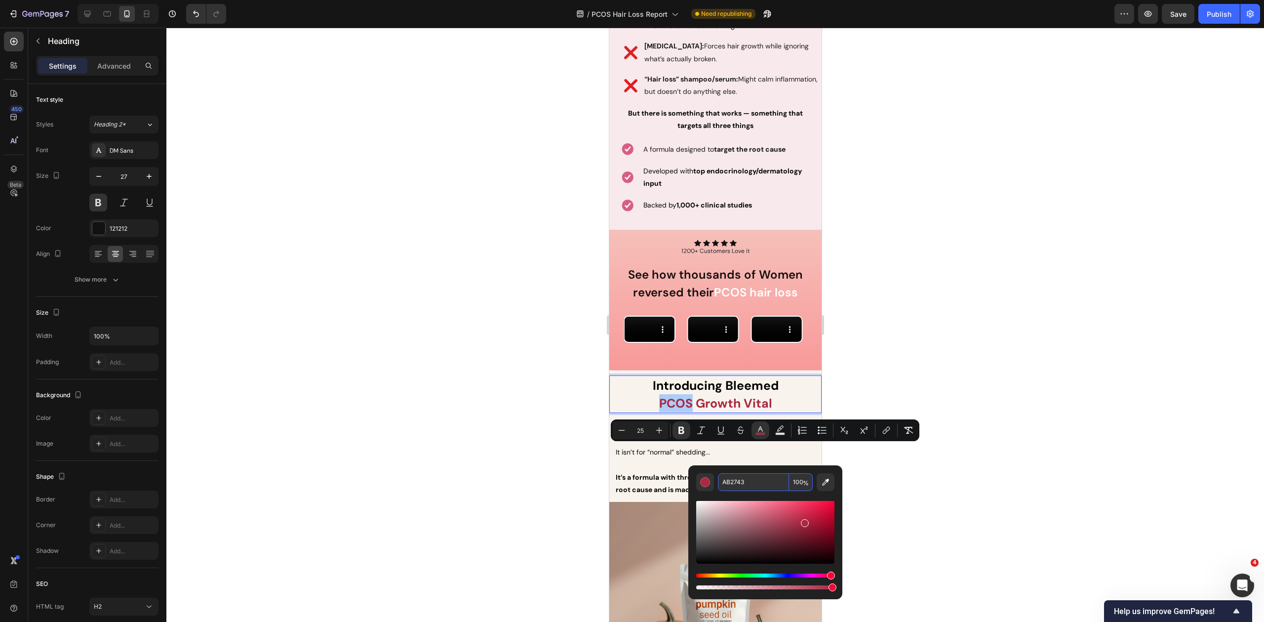
click at [754, 483] on input "AB2743" at bounding box center [753, 482] width 71 height 18
copy strong "PCOS"
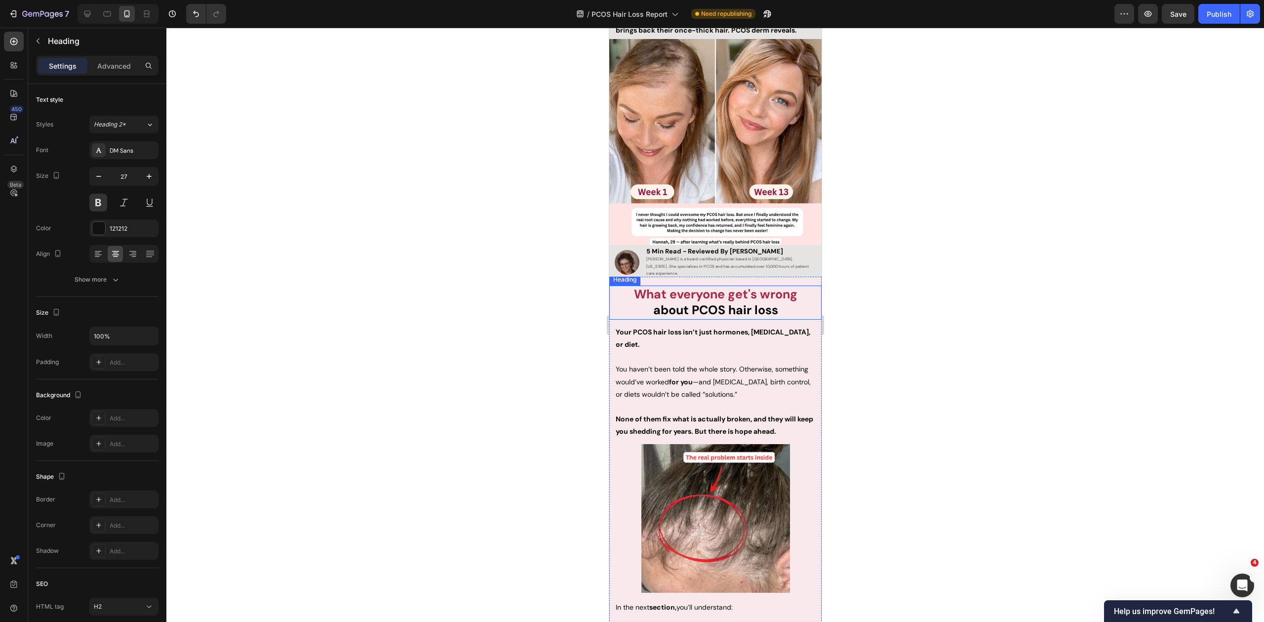
scroll to position [0, 0]
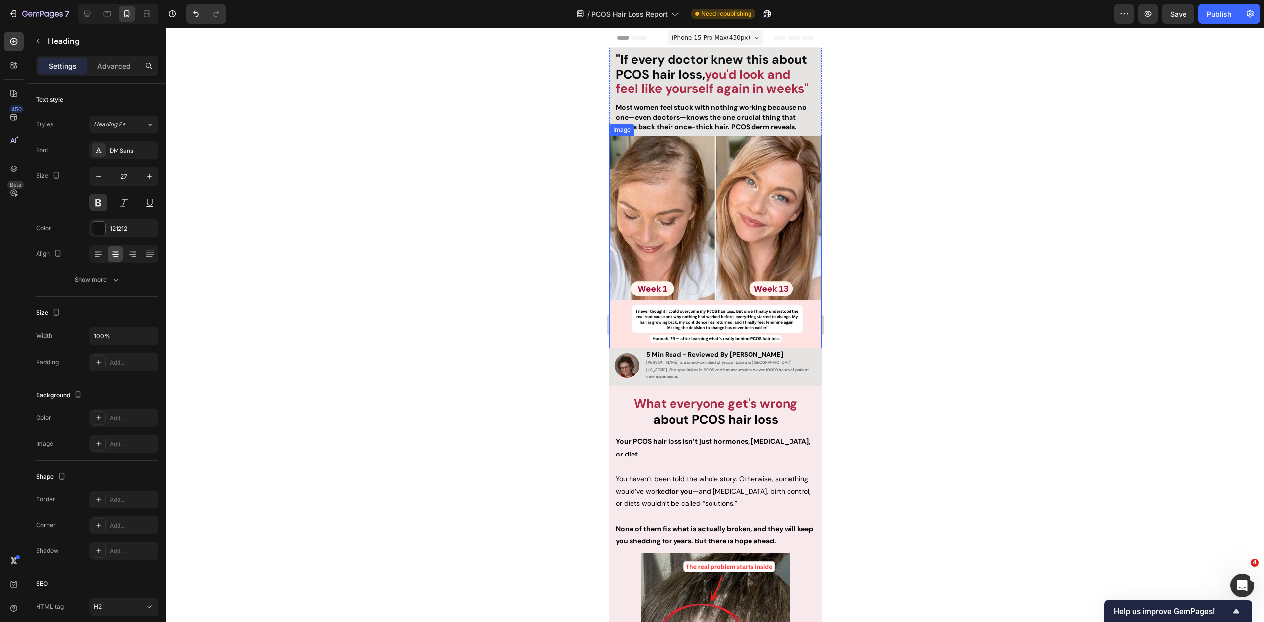
click at [735, 193] on img at bounding box center [715, 242] width 212 height 212
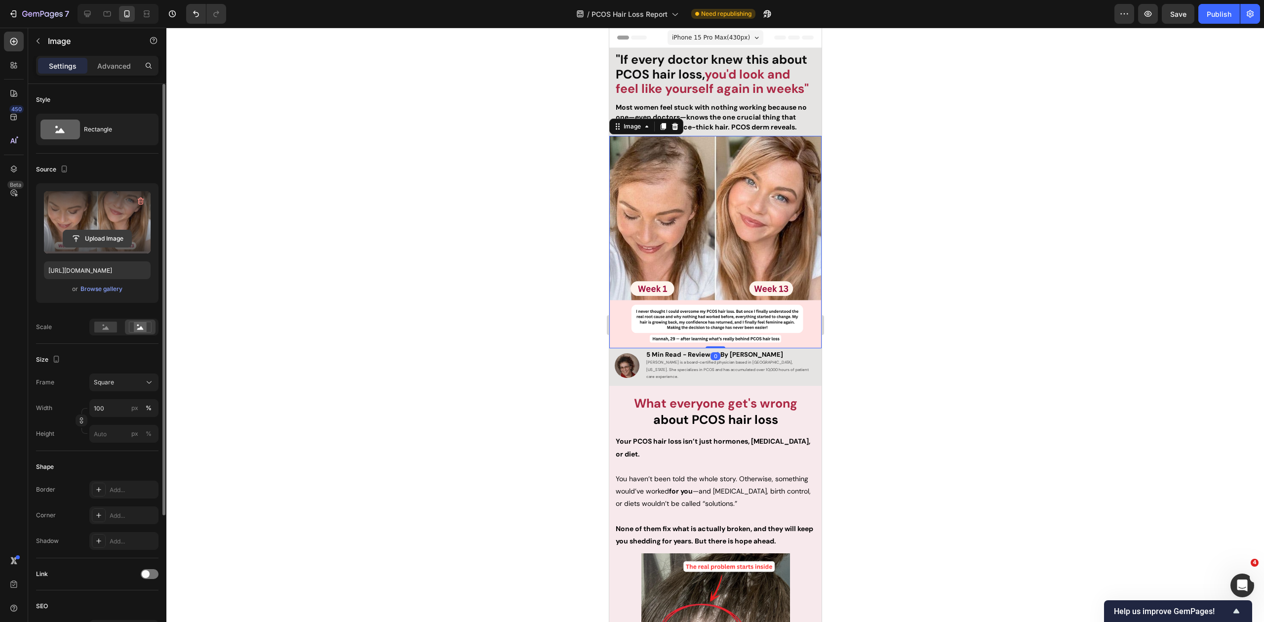
click at [89, 238] on input "file" at bounding box center [97, 238] width 68 height 17
type input "[URL][DOMAIN_NAME]"
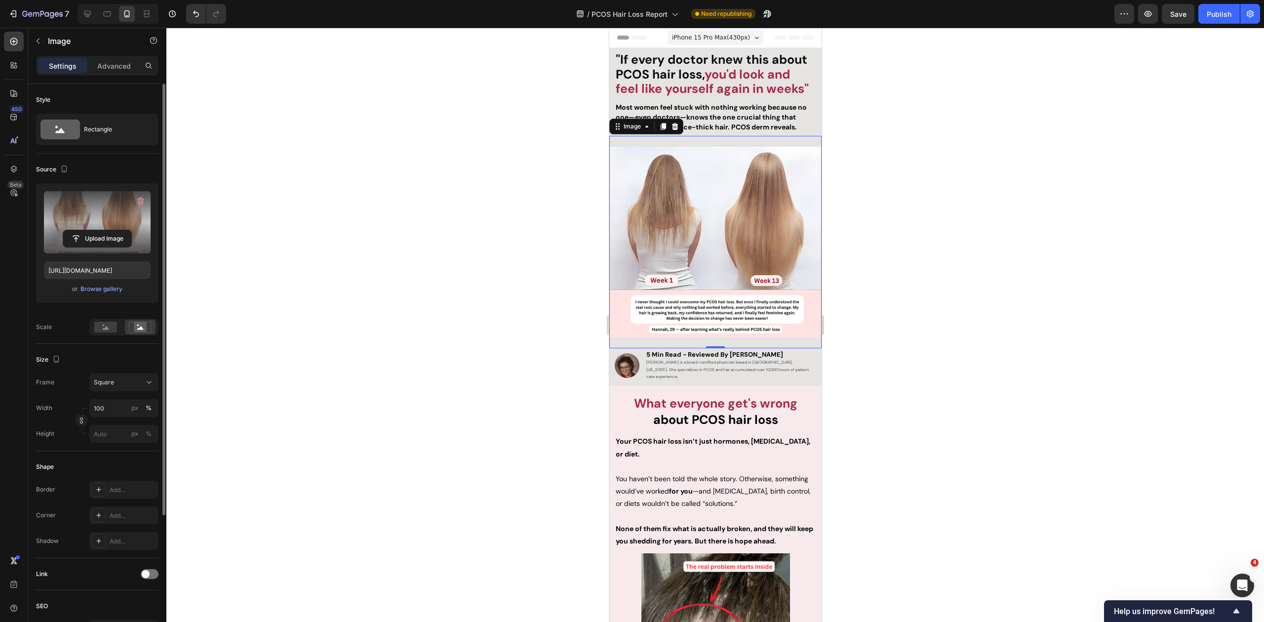
click at [896, 197] on div at bounding box center [715, 325] width 1098 height 594
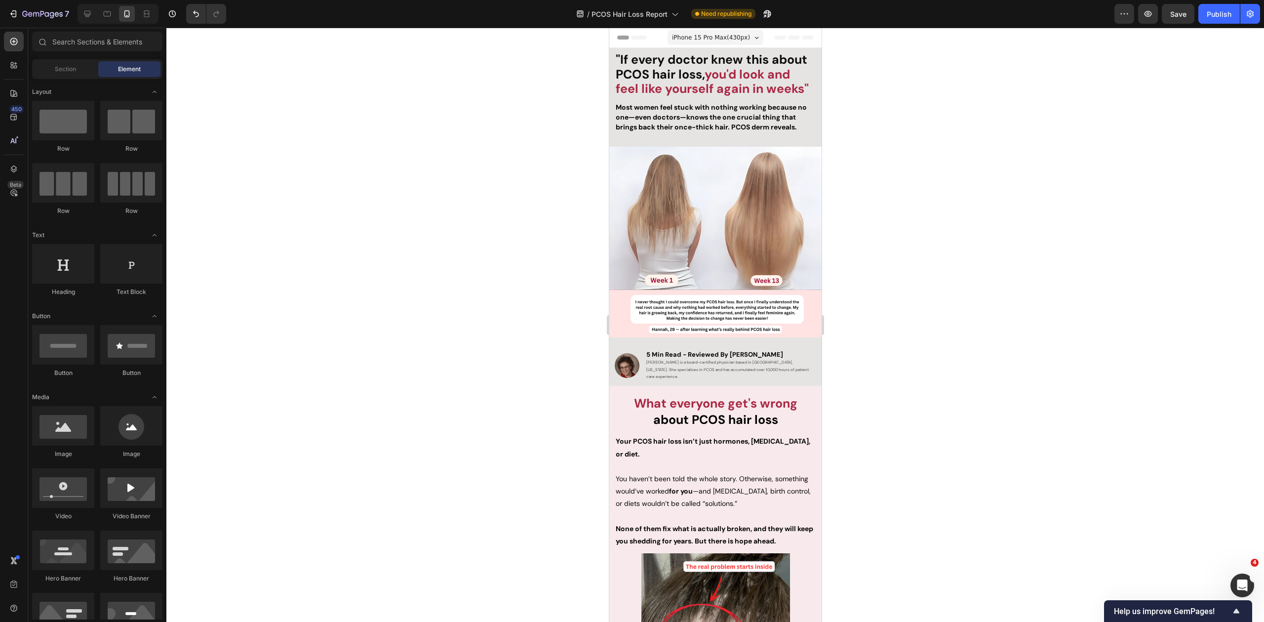
click at [907, 91] on div at bounding box center [715, 325] width 1098 height 594
click at [744, 120] on strong "Most women feel stuck with nothing working because no one—even doctors—knows th…" at bounding box center [710, 117] width 191 height 29
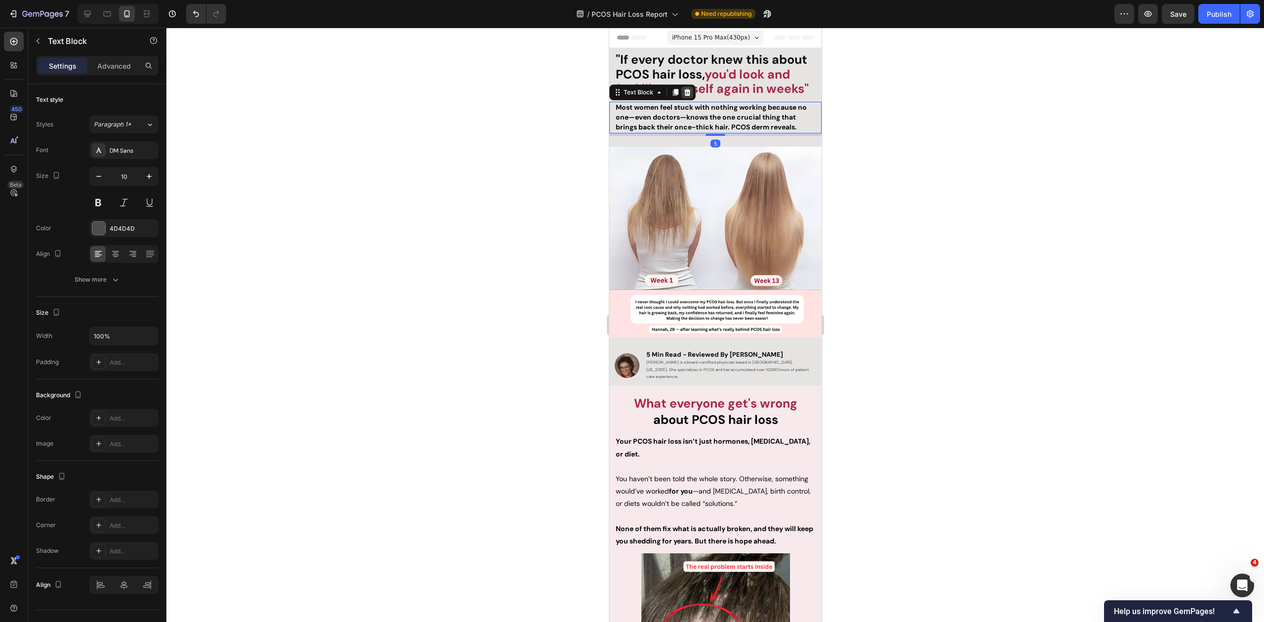
click at [685, 89] on icon at bounding box center [687, 92] width 6 height 7
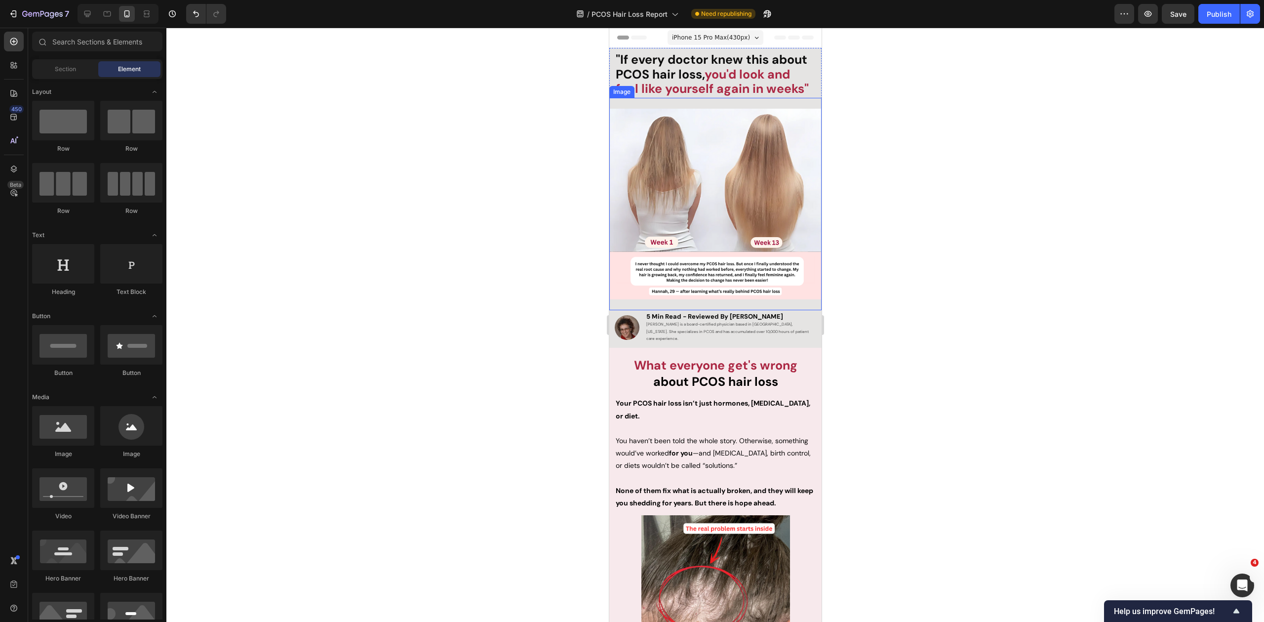
drag, startPoint x: 911, startPoint y: 124, endPoint x: 894, endPoint y: 115, distance: 19.4
click at [910, 124] on div at bounding box center [715, 325] width 1098 height 594
click at [777, 76] on strong "you'd look and feel like yourself again in weeks"" at bounding box center [711, 81] width 193 height 31
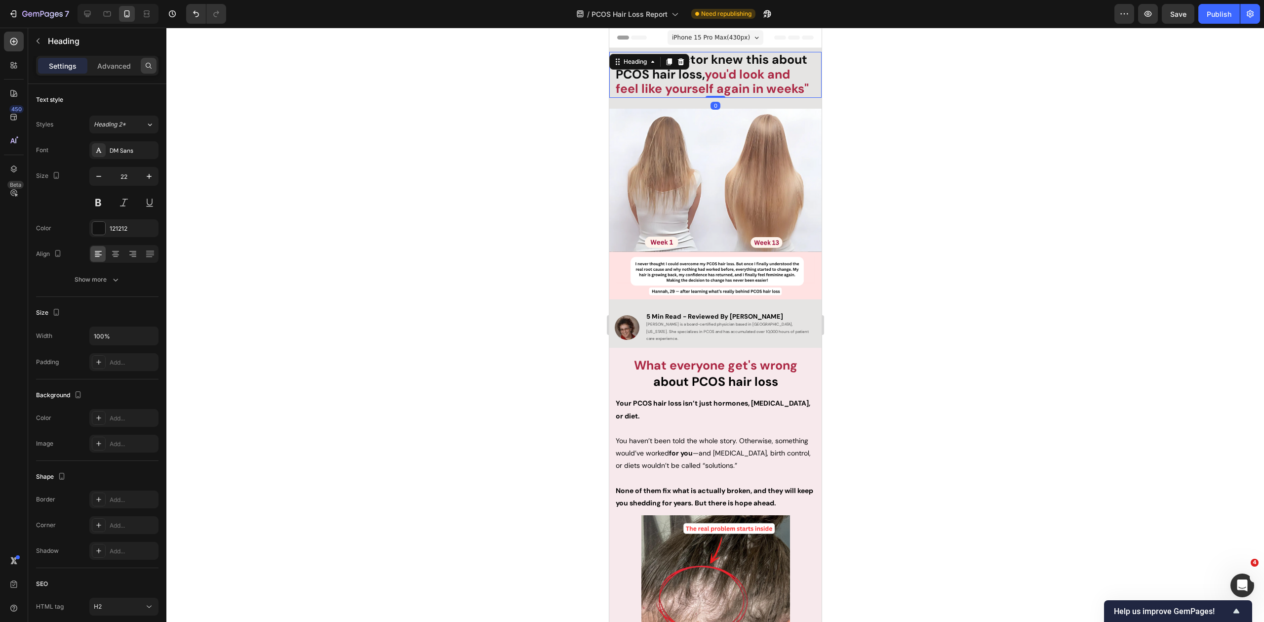
click at [142, 64] on div at bounding box center [149, 66] width 16 height 16
click at [138, 65] on input "text" at bounding box center [97, 66] width 122 height 20
click at [100, 64] on p "Advanced" at bounding box center [114, 66] width 34 height 10
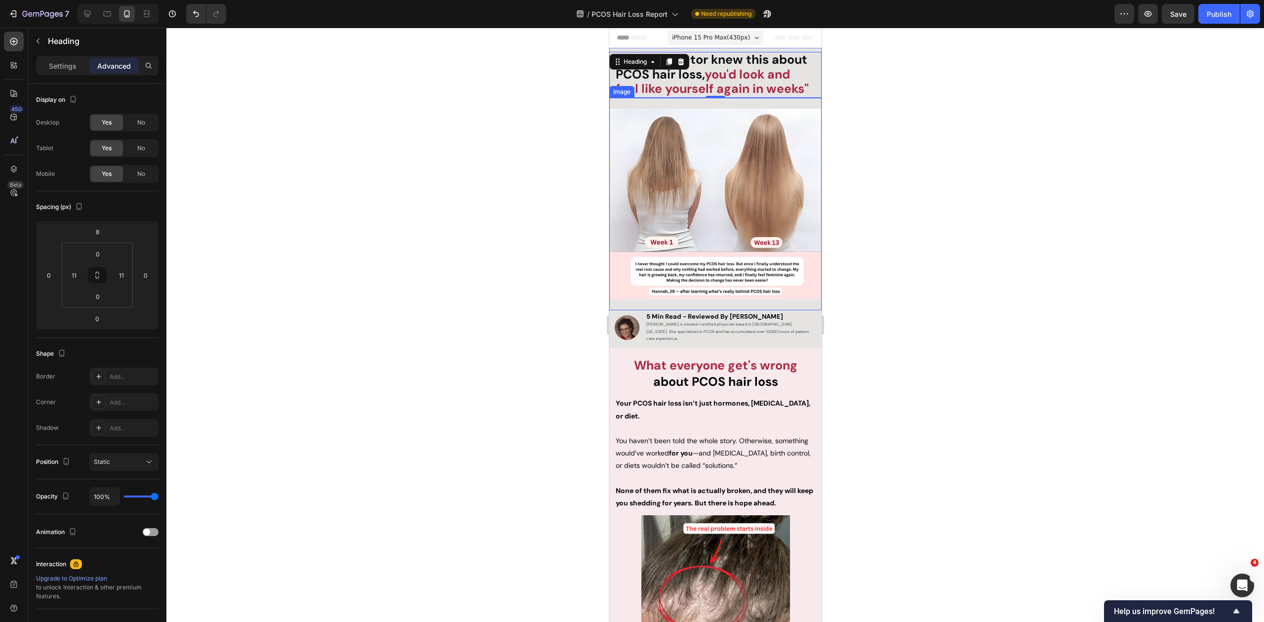
click at [736, 149] on img at bounding box center [715, 204] width 212 height 212
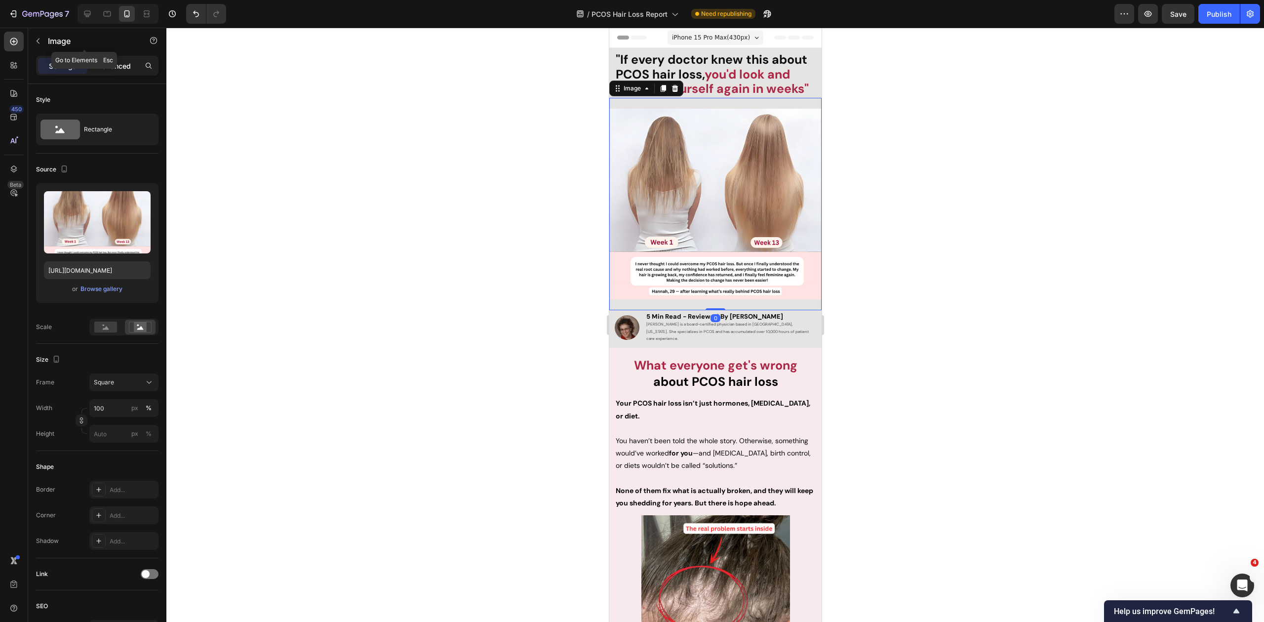
click at [119, 68] on p "Advanced" at bounding box center [114, 66] width 34 height 10
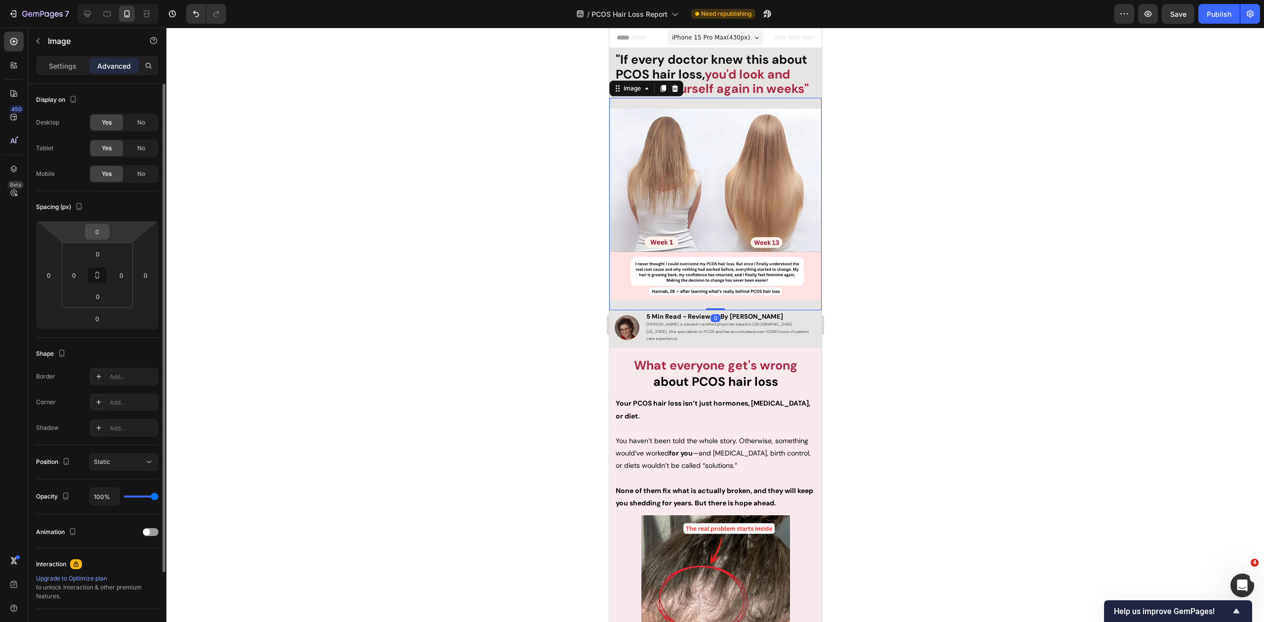
click at [95, 227] on input "0" at bounding box center [97, 231] width 20 height 15
type input "-7"
type input "-10"
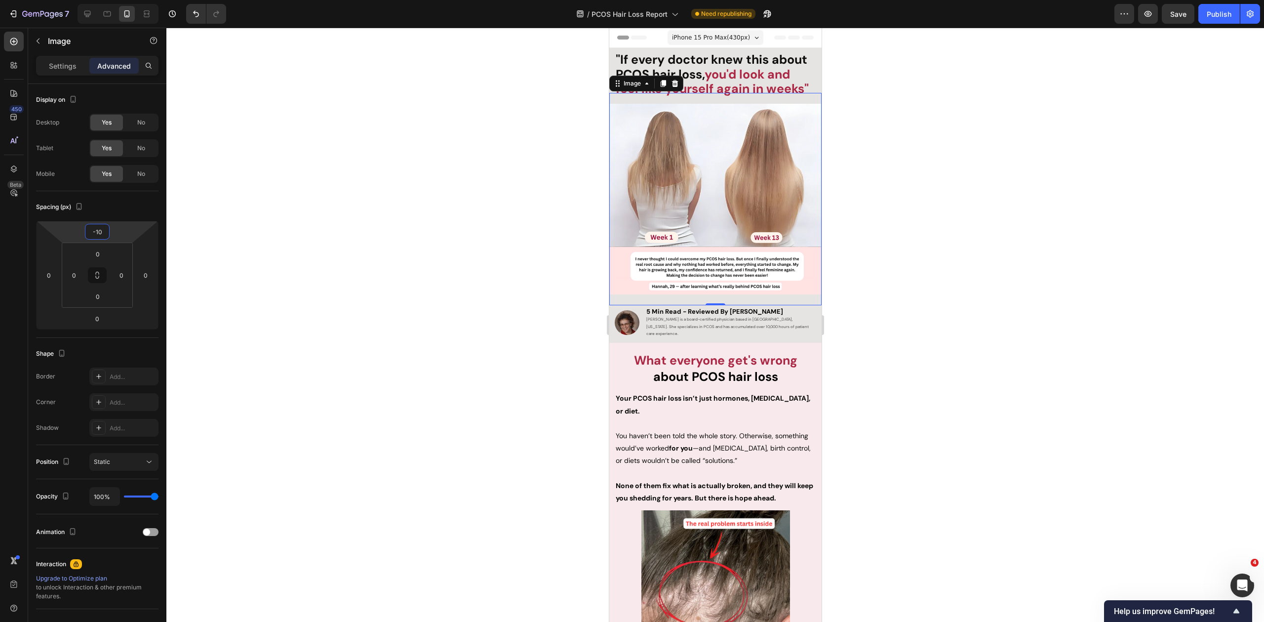
click at [954, 315] on div at bounding box center [715, 325] width 1098 height 594
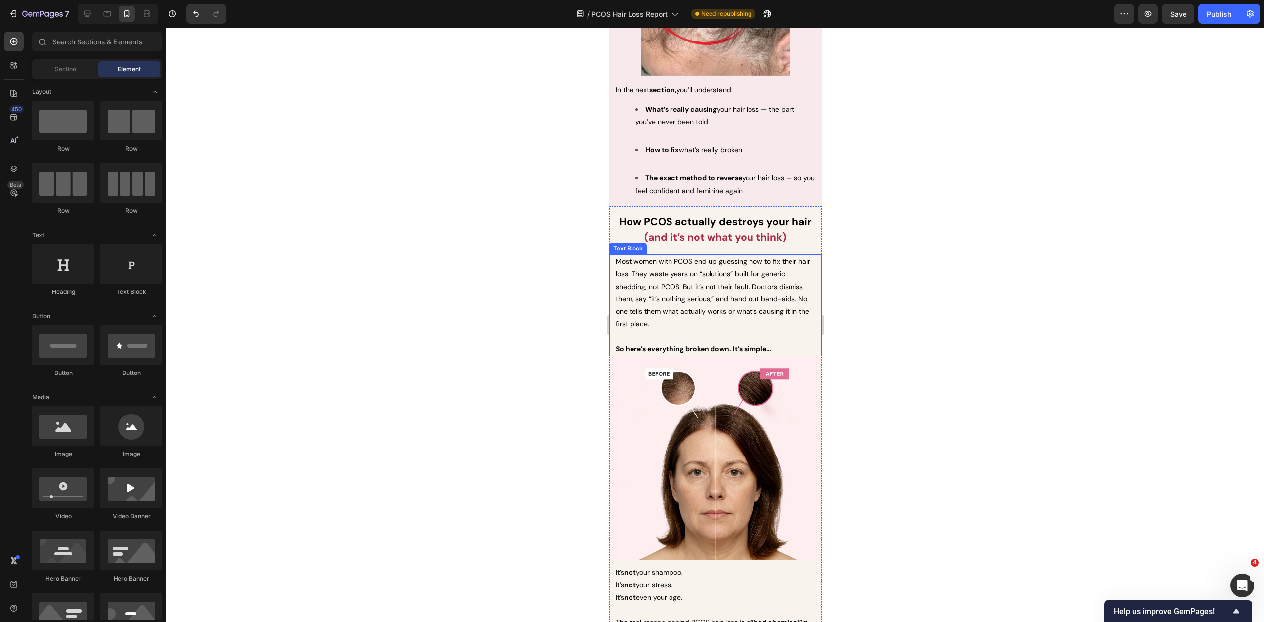
scroll to position [669, 0]
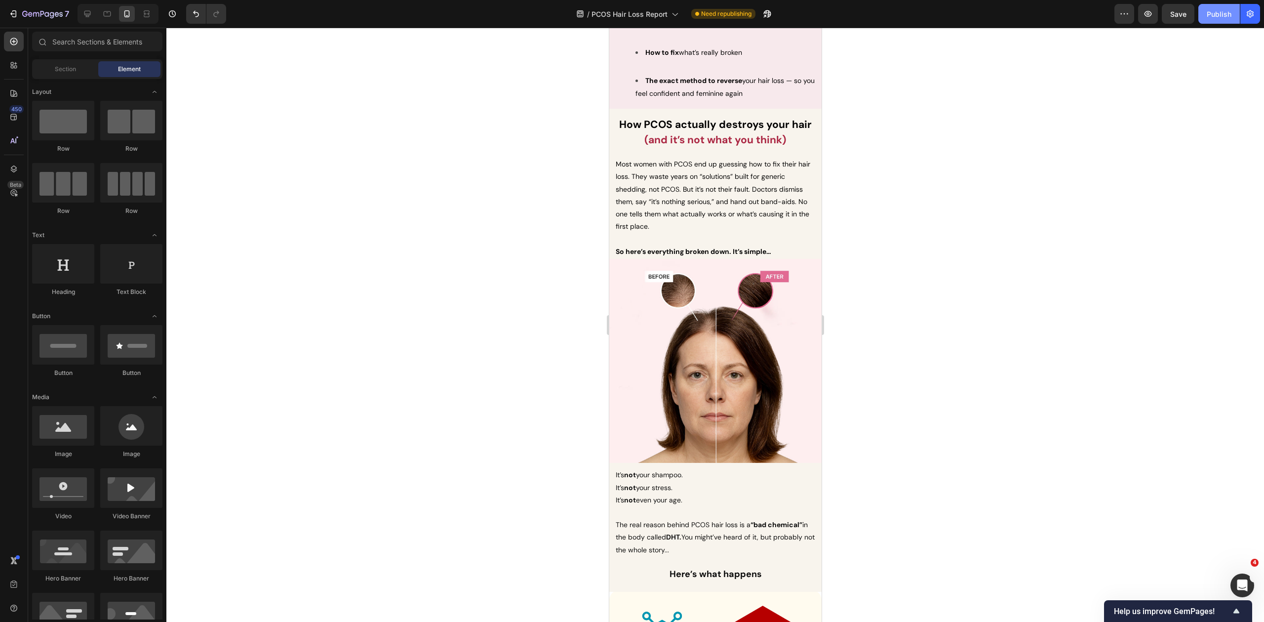
click at [1225, 19] on button "Publish" at bounding box center [1218, 14] width 41 height 20
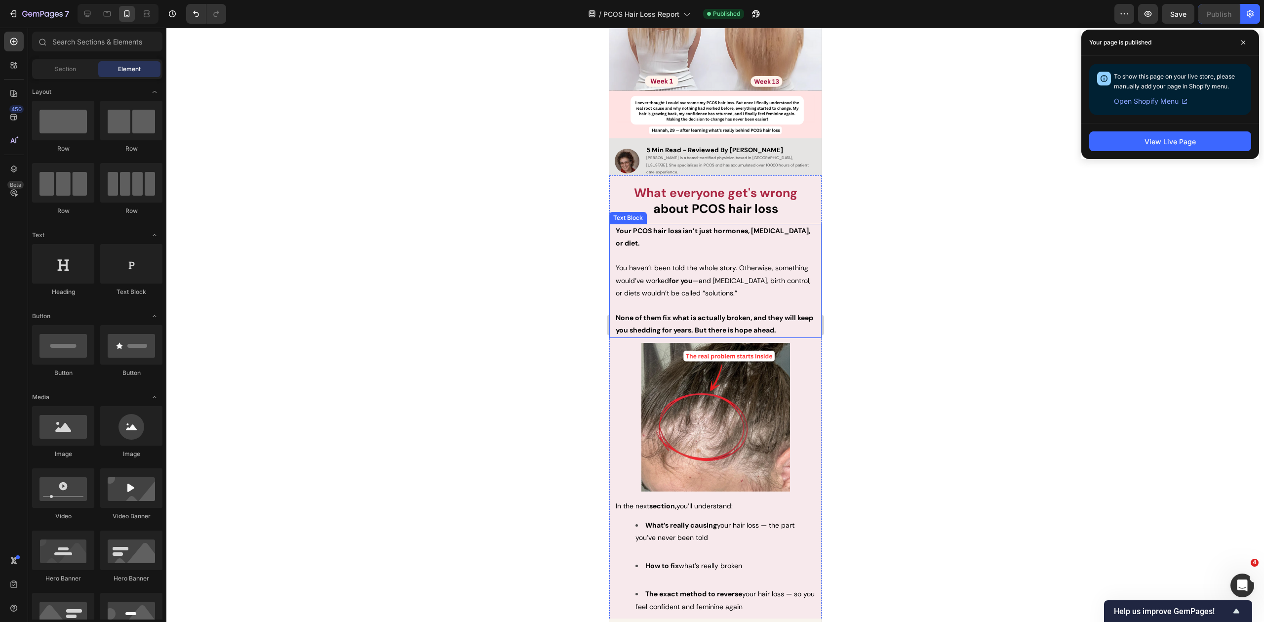
scroll to position [0, 0]
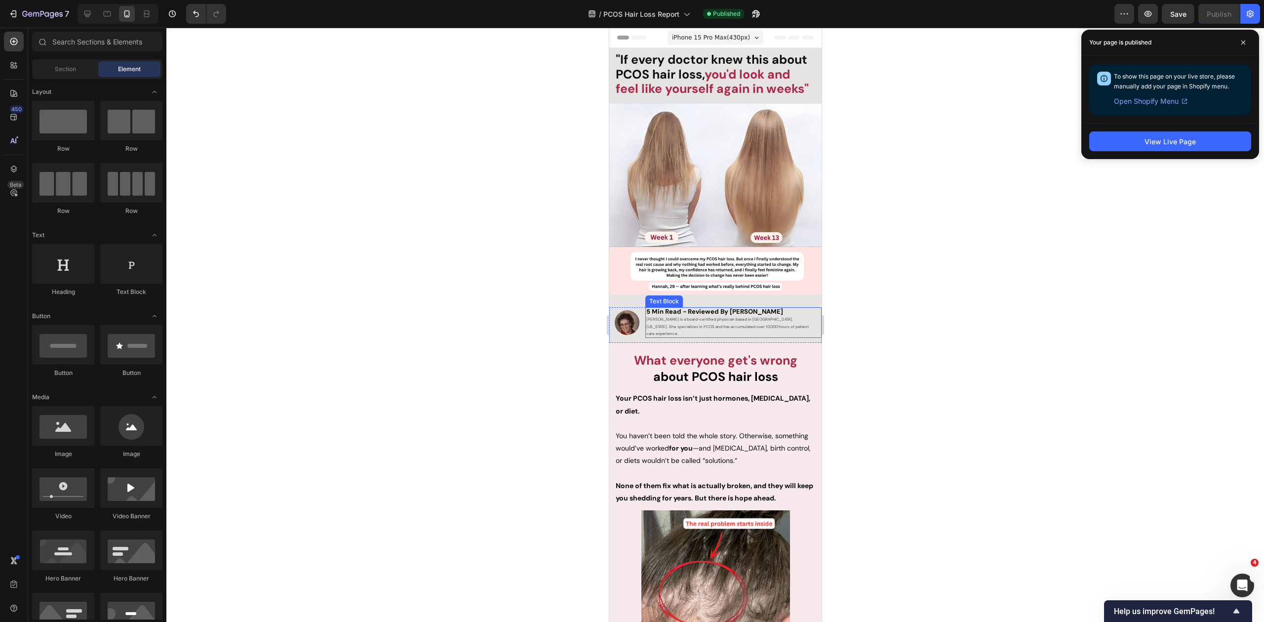
click at [810, 307] on div "5 Min Read - Reviewed By [PERSON_NAME] [PERSON_NAME] is a board-certified physi…" at bounding box center [733, 322] width 177 height 31
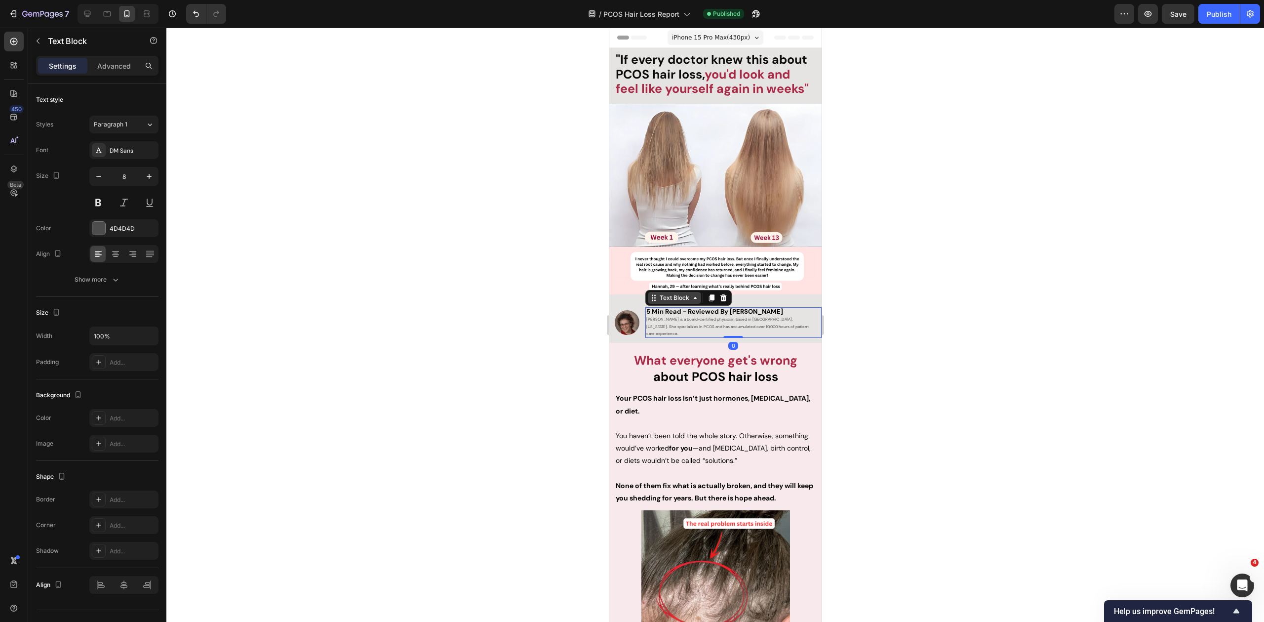
click at [666, 294] on div "Text Block" at bounding box center [674, 297] width 34 height 9
click at [805, 274] on img at bounding box center [715, 199] width 212 height 212
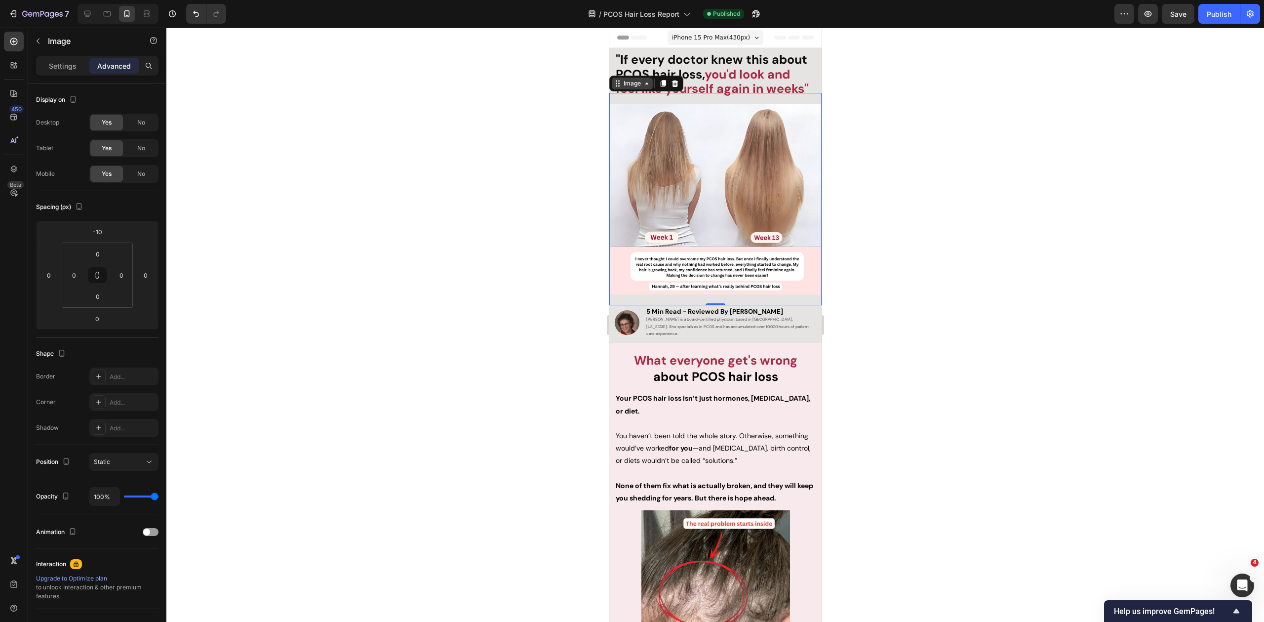
click at [628, 79] on div "Image" at bounding box center [631, 83] width 21 height 9
click at [641, 140] on img at bounding box center [715, 199] width 212 height 212
click at [98, 297] on input "0" at bounding box center [98, 296] width 20 height 15
type input "-"
click at [99, 317] on input "0" at bounding box center [97, 318] width 20 height 15
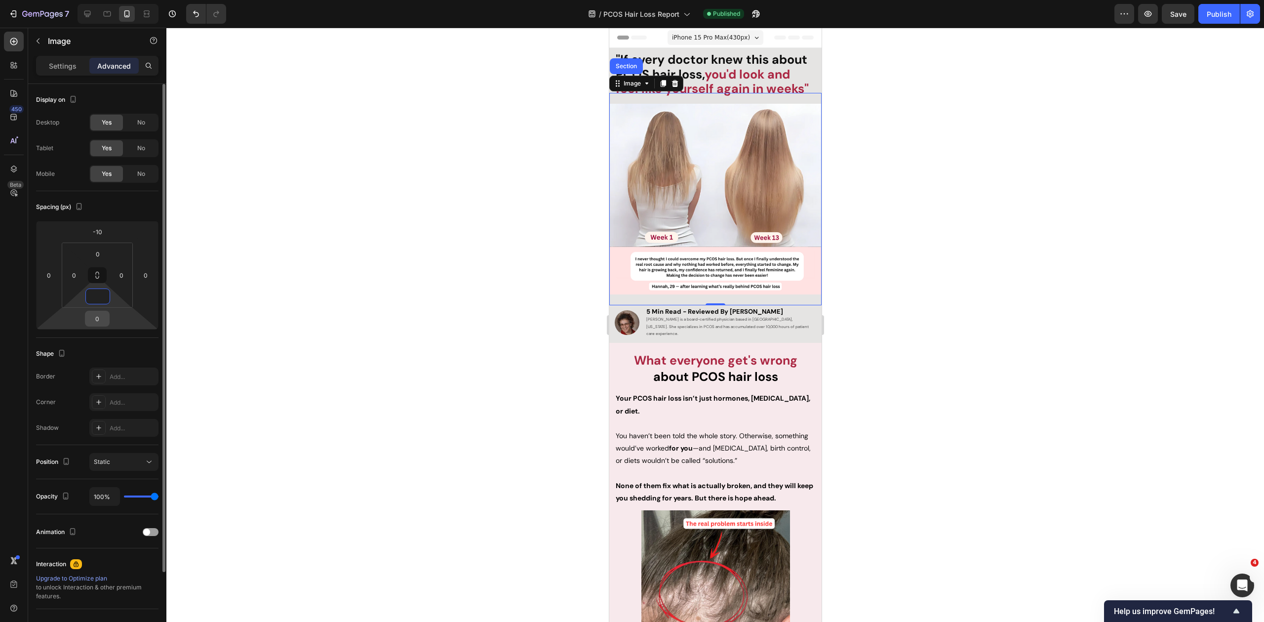
type input "0"
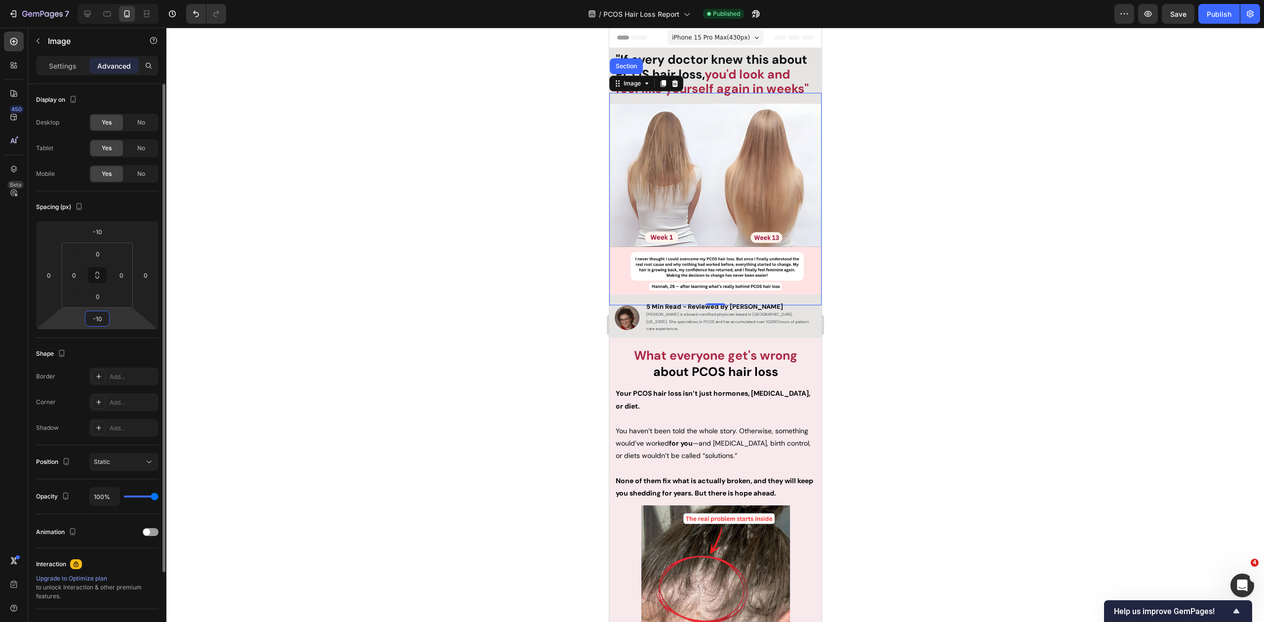
type input "-1"
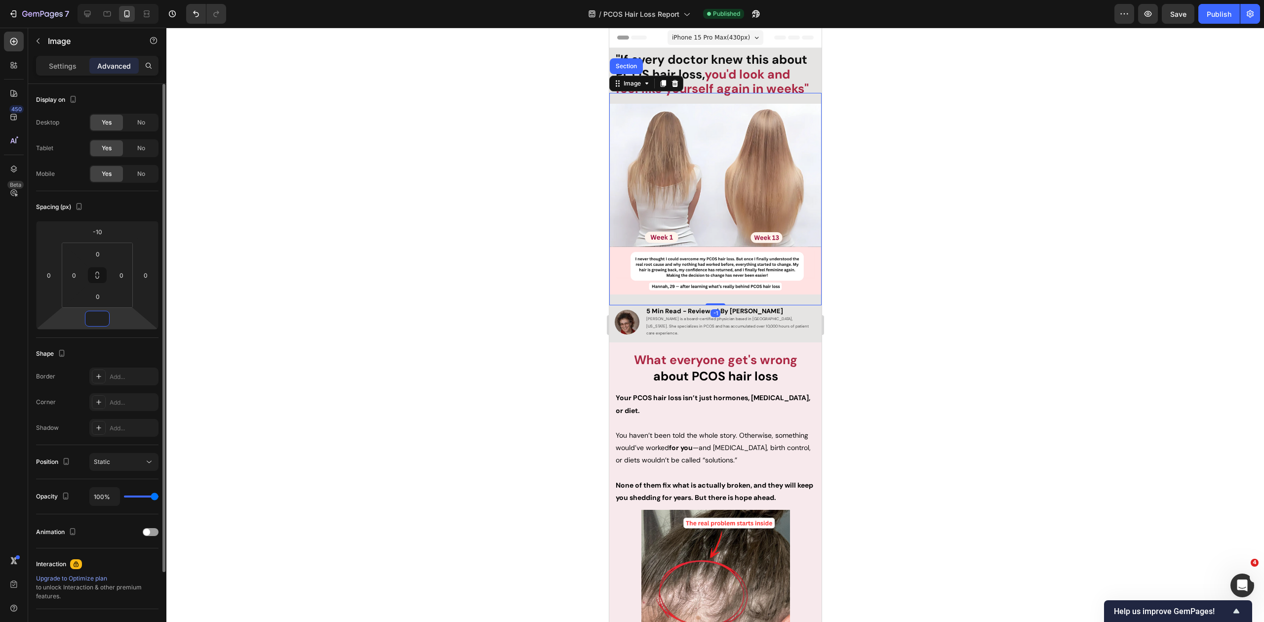
type input "-8"
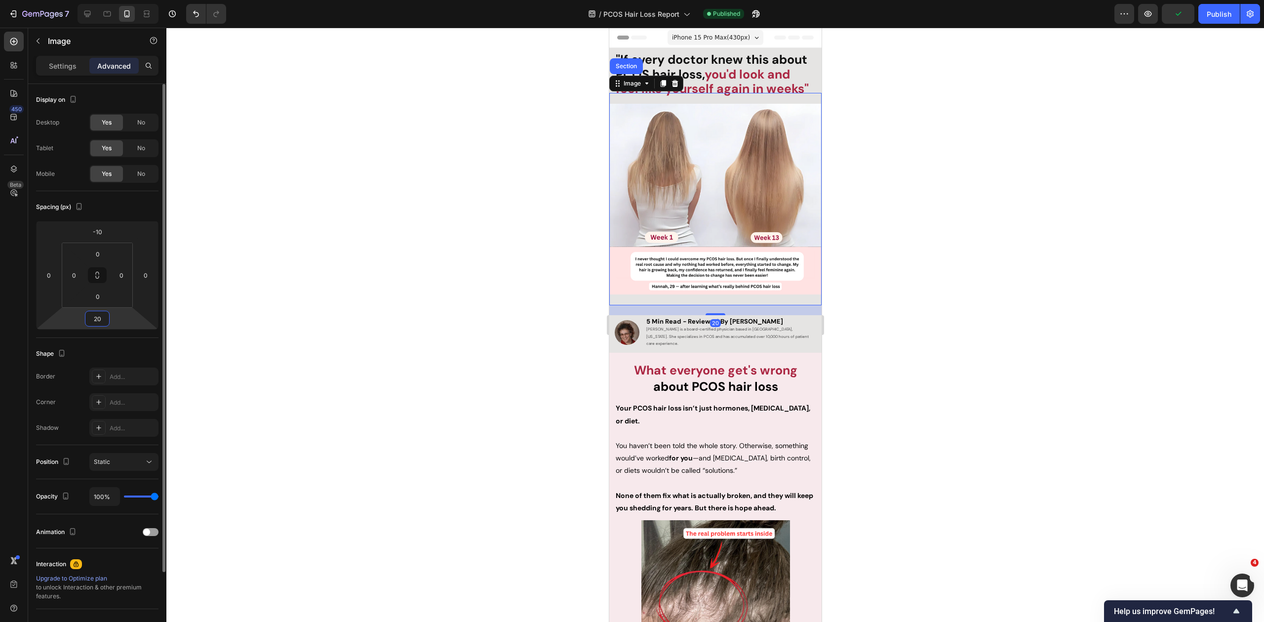
type input "2"
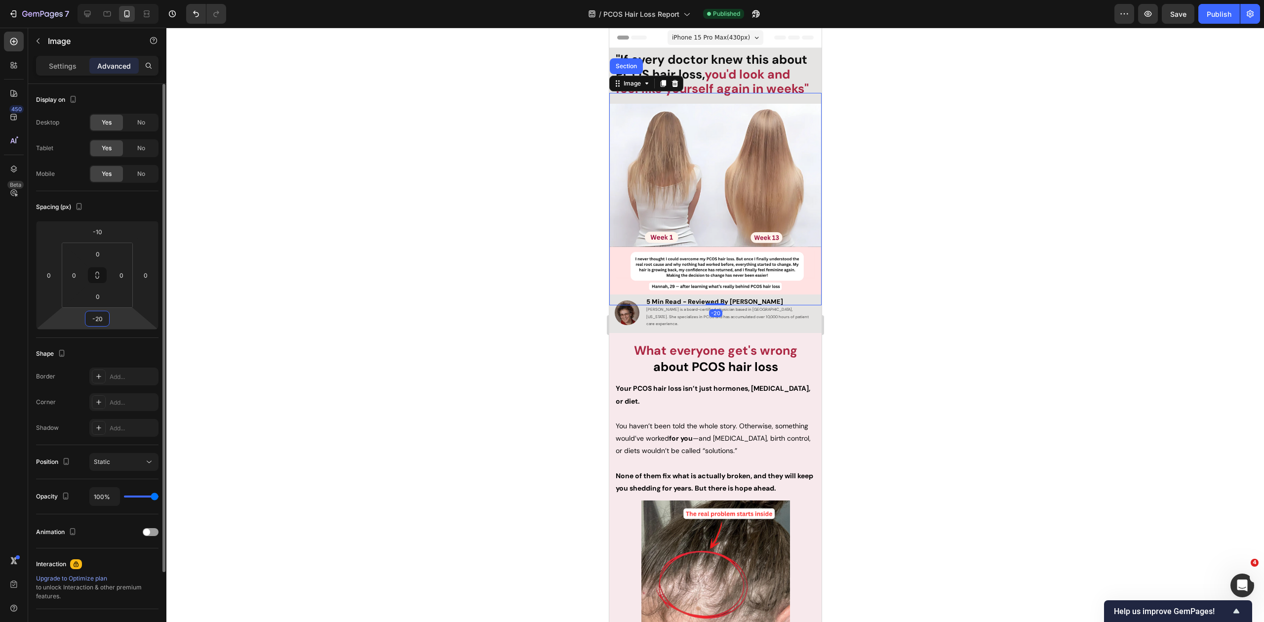
type input "-2"
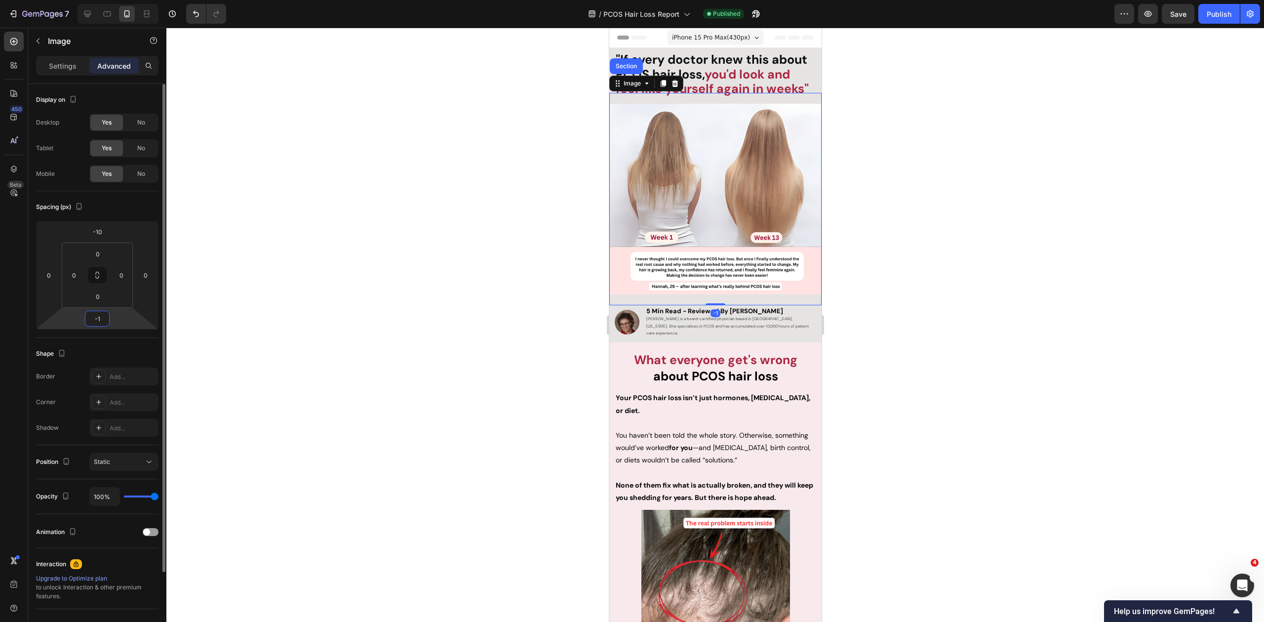
type input "-15"
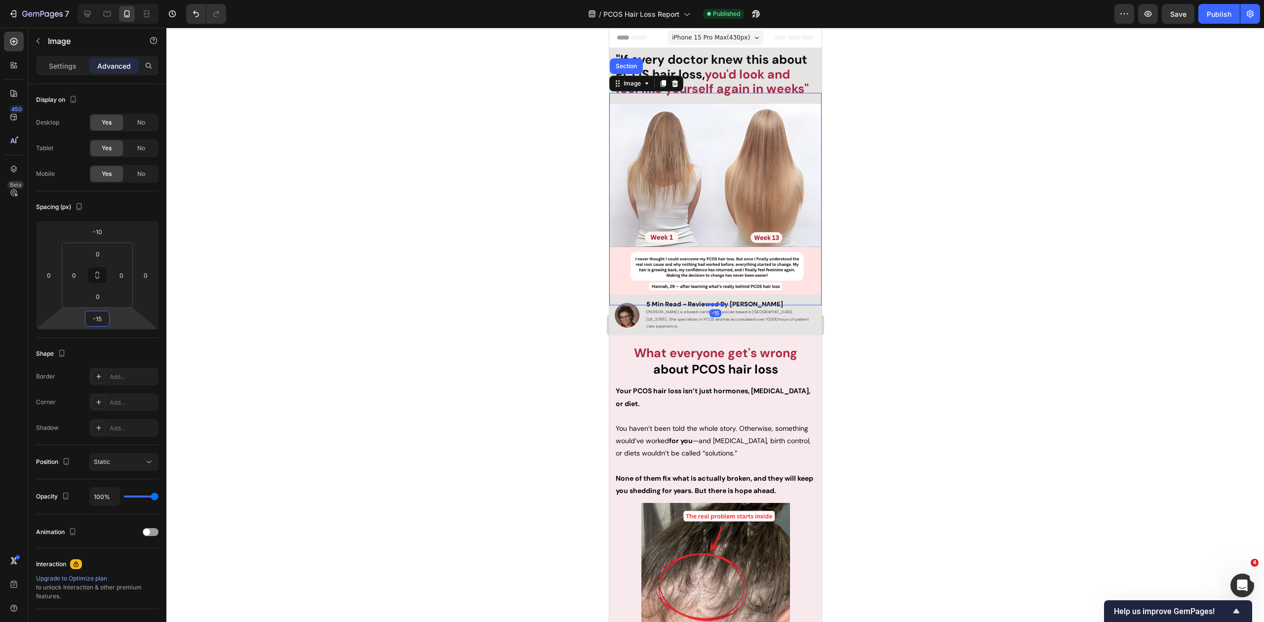
click at [932, 252] on div at bounding box center [715, 325] width 1098 height 594
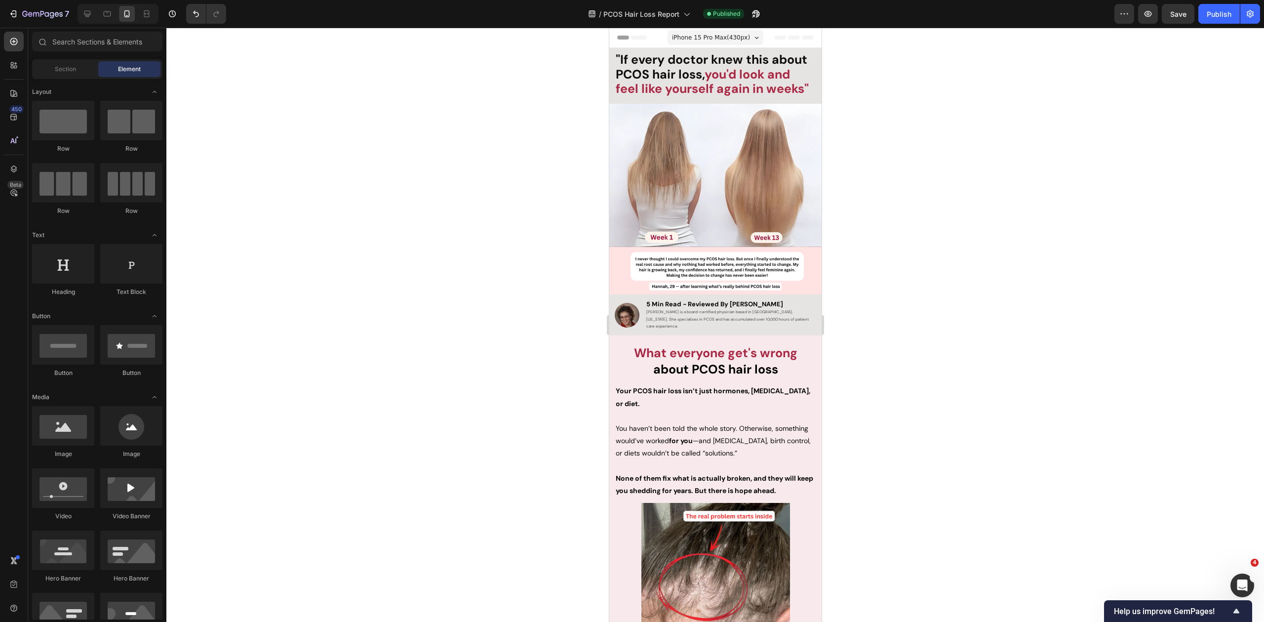
click at [1229, 14] on div "Publish" at bounding box center [1219, 14] width 25 height 10
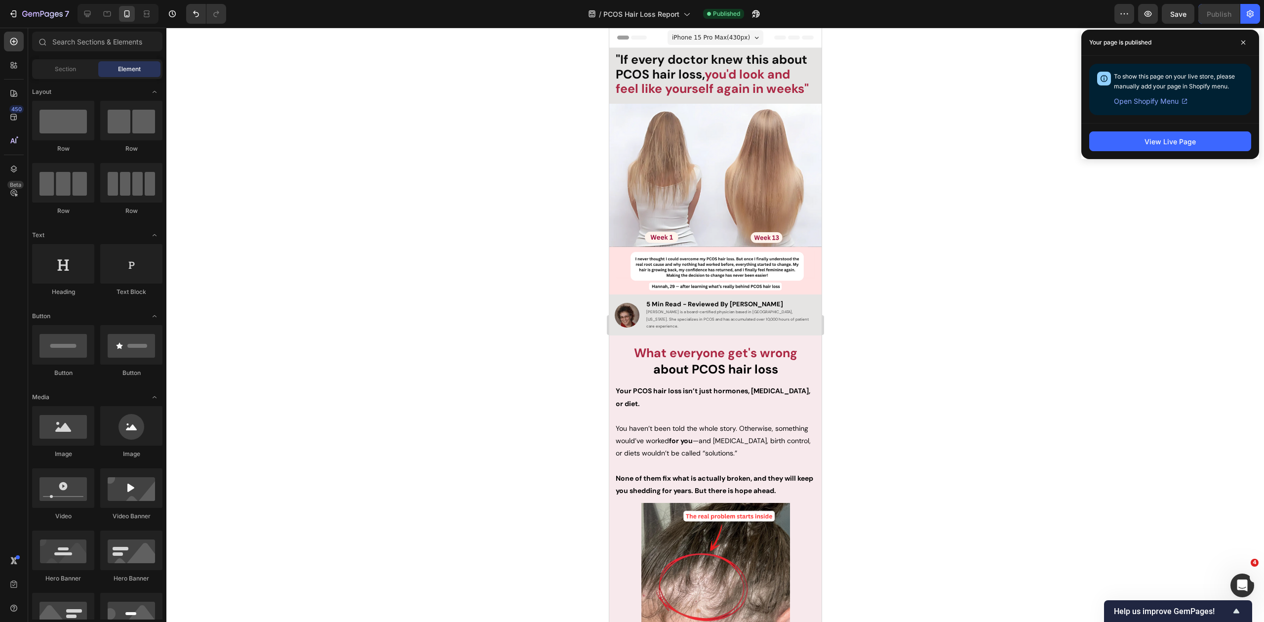
click at [94, 22] on div at bounding box center [118, 14] width 81 height 20
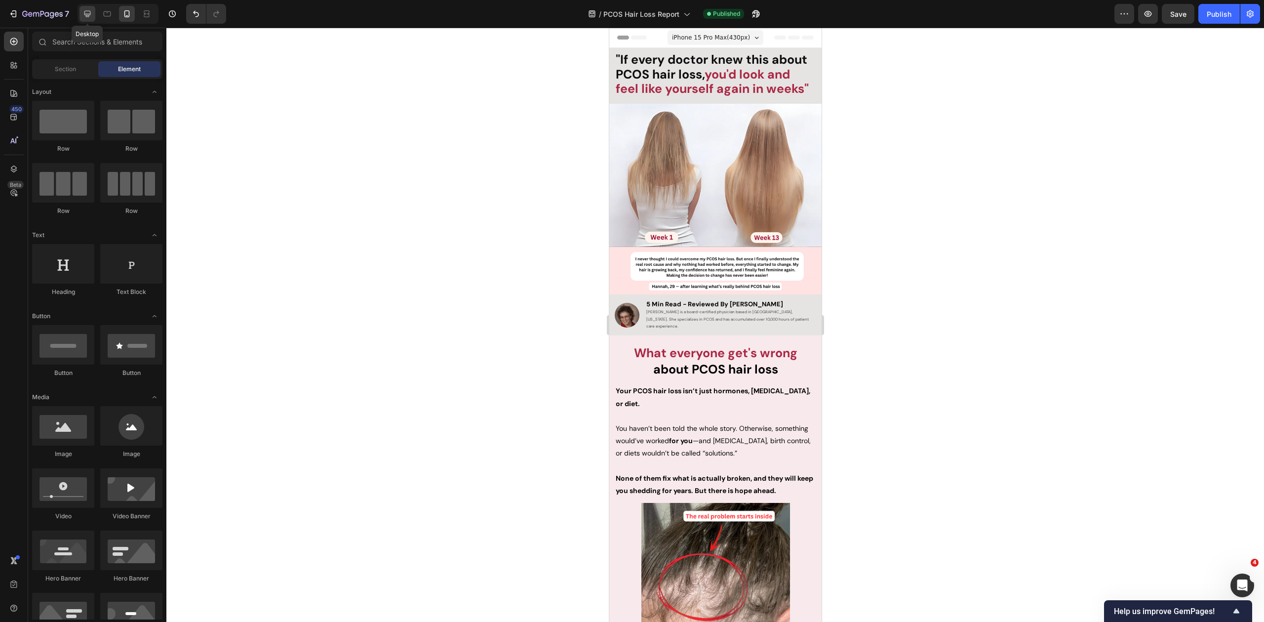
click at [83, 11] on icon at bounding box center [87, 14] width 10 height 10
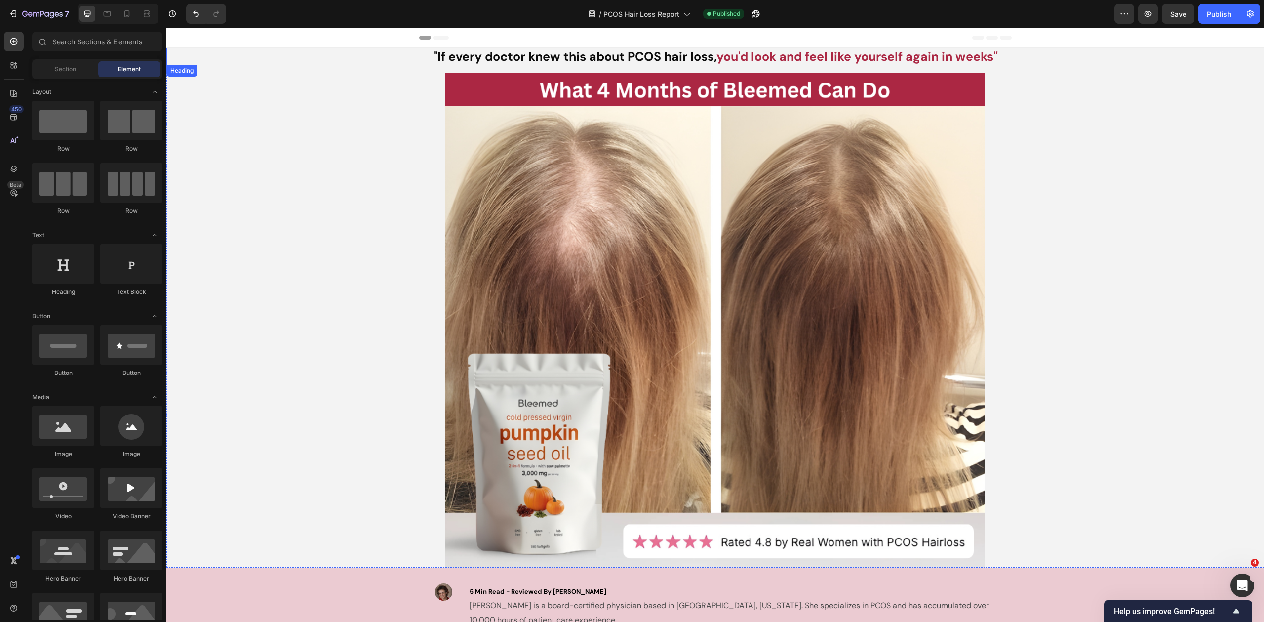
click at [882, 61] on strong "you'd look and feel like yourself again in weeks"" at bounding box center [856, 56] width 281 height 16
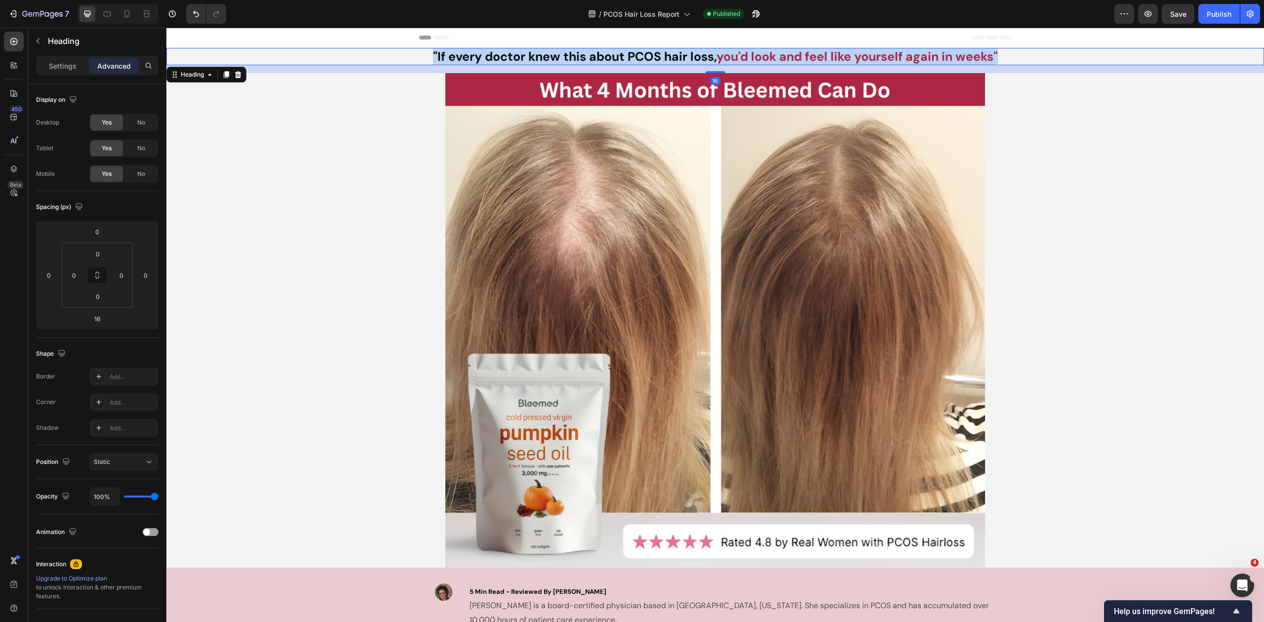
click at [533, 52] on strong ""If every doctor knew this about PCOS hair loss," at bounding box center [574, 56] width 283 height 16
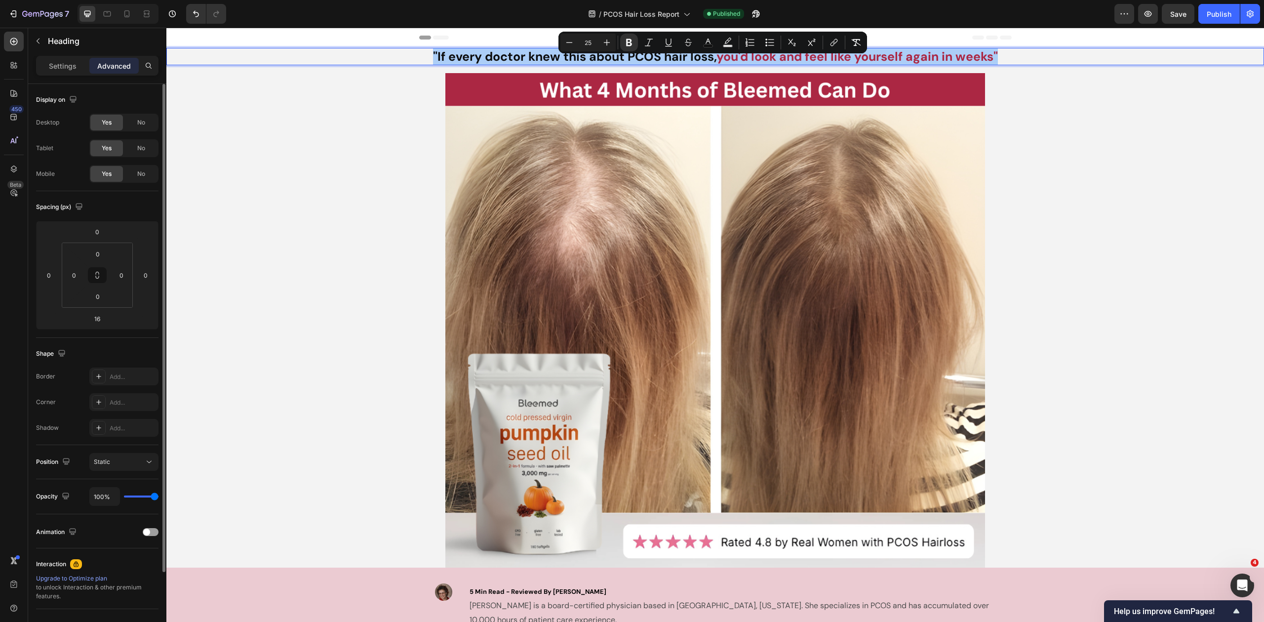
drag, startPoint x: 71, startPoint y: 68, endPoint x: 86, endPoint y: 110, distance: 44.8
click at [71, 68] on p "Settings" at bounding box center [63, 66] width 28 height 10
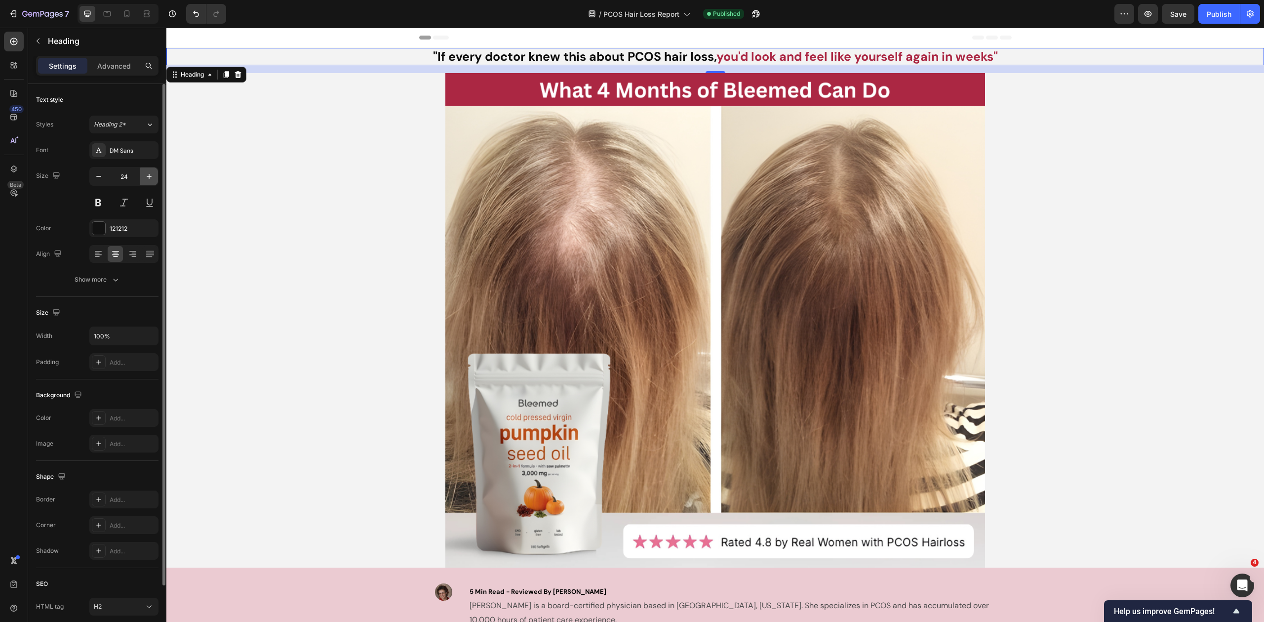
click at [149, 175] on icon "button" at bounding box center [149, 176] width 5 height 5
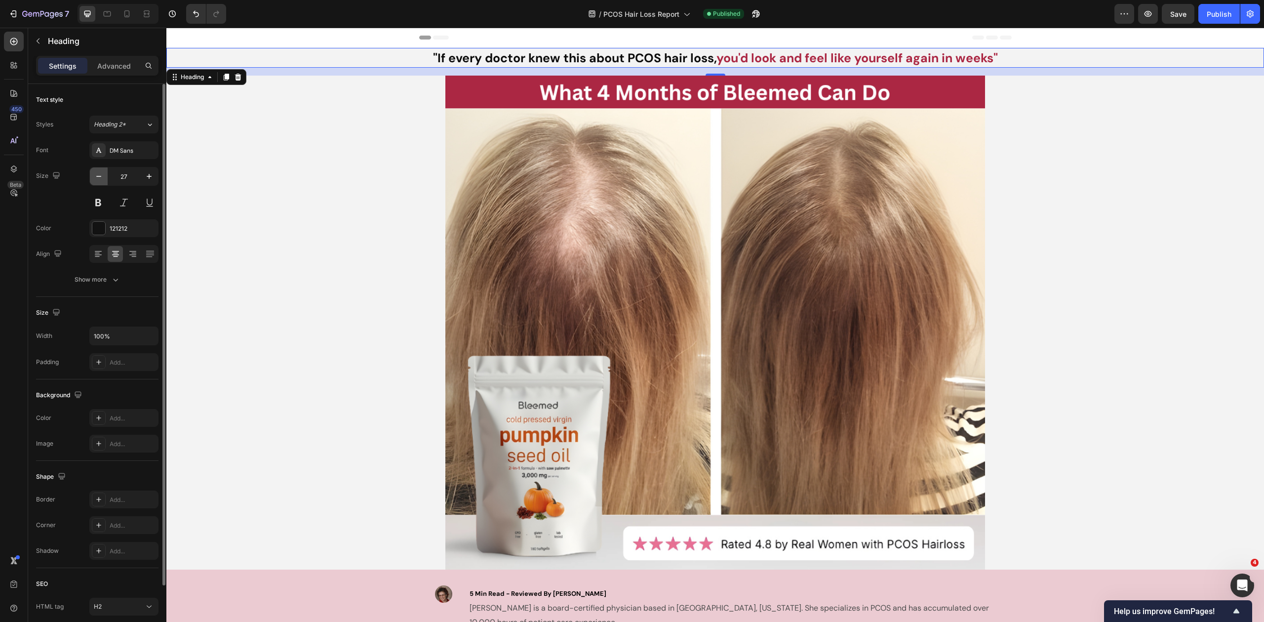
click at [99, 177] on icon "button" at bounding box center [99, 176] width 10 height 10
type input "25"
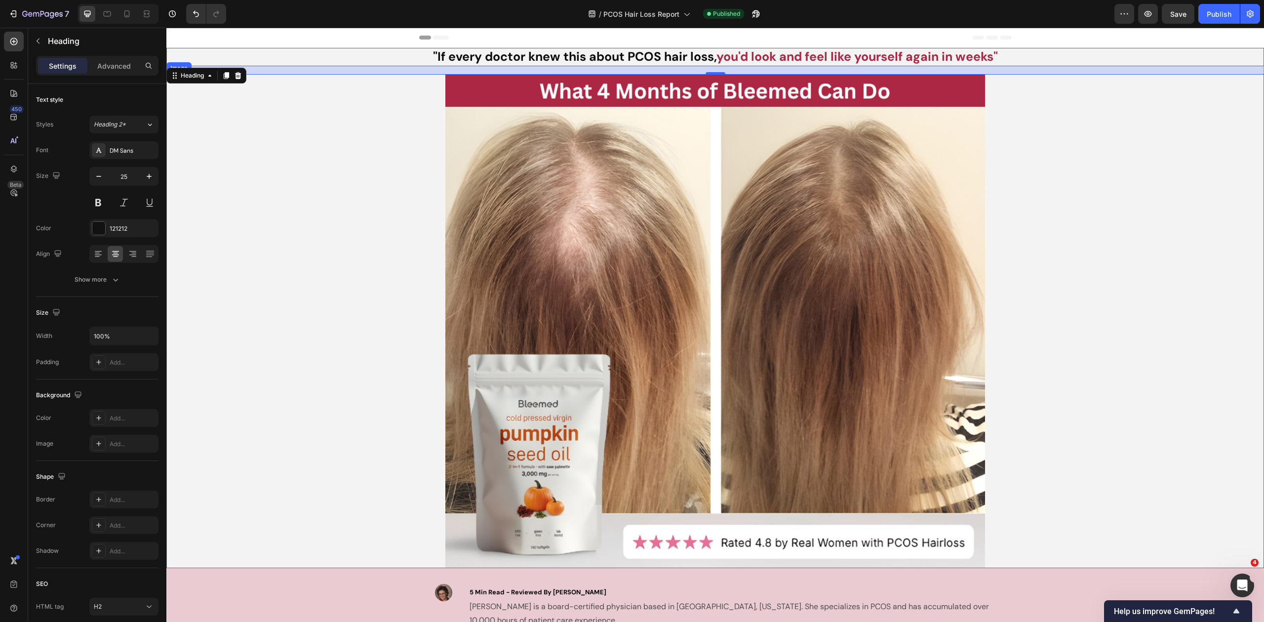
click at [245, 175] on div at bounding box center [715, 321] width 1098 height 494
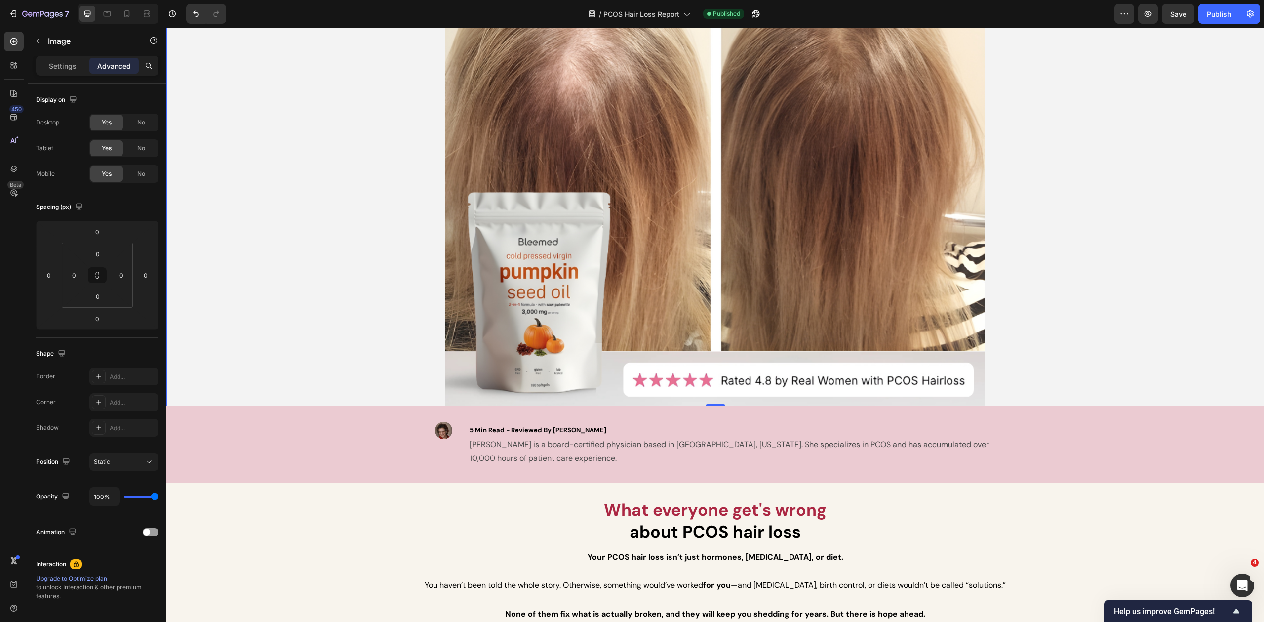
scroll to position [270, 0]
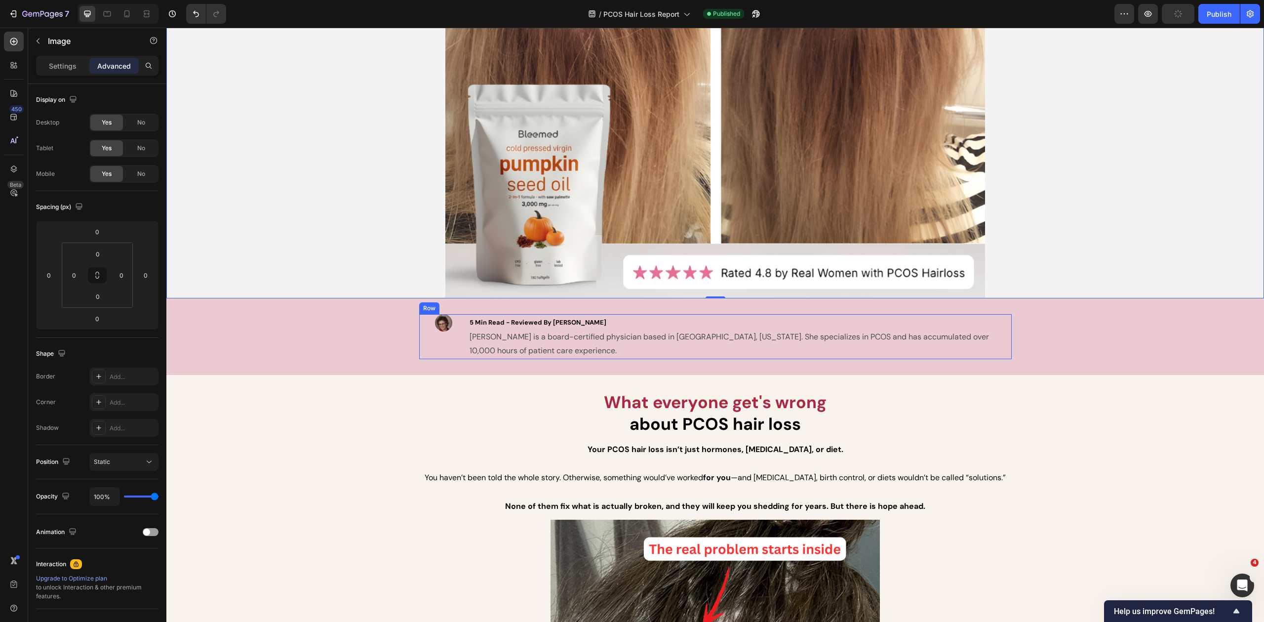
click at [455, 332] on div "Image" at bounding box center [443, 336] width 49 height 45
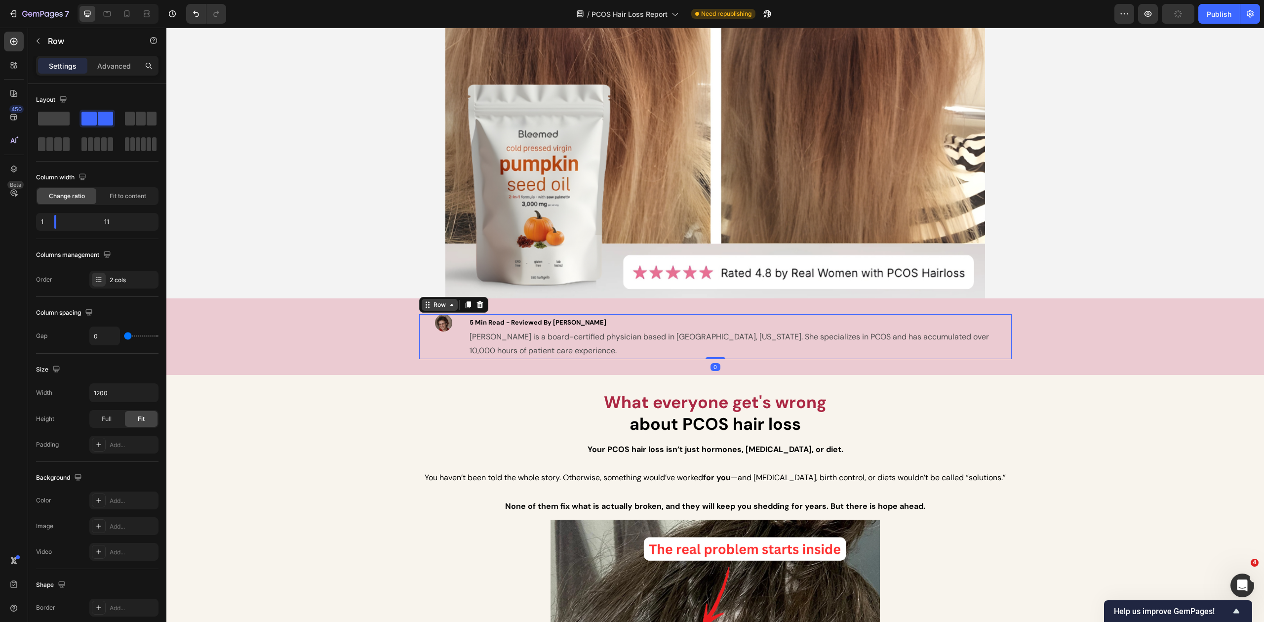
click at [440, 304] on div "Row" at bounding box center [440, 304] width 16 height 9
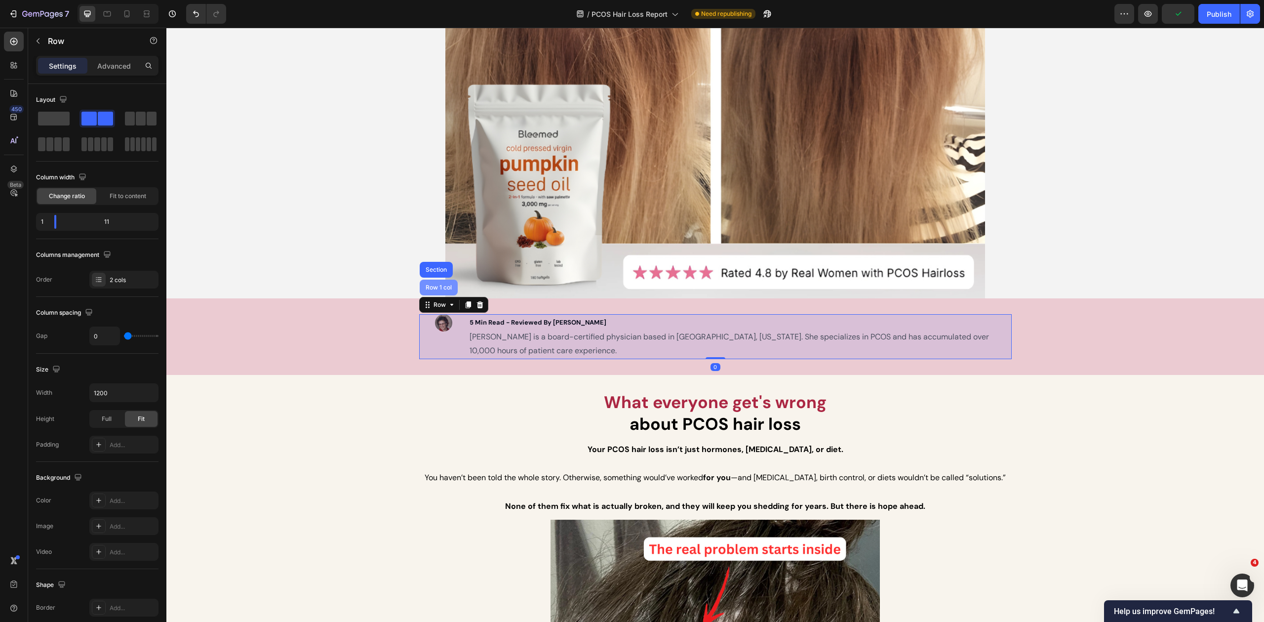
click at [437, 285] on div "Row 1 col" at bounding box center [439, 287] width 30 height 6
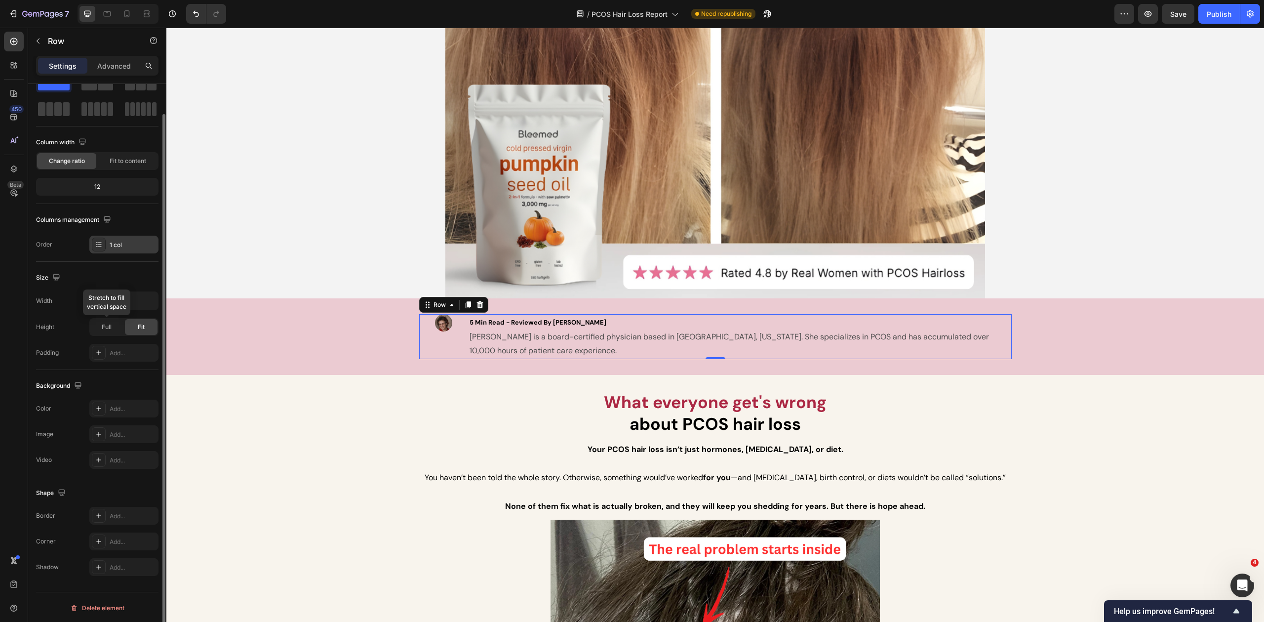
scroll to position [0, 0]
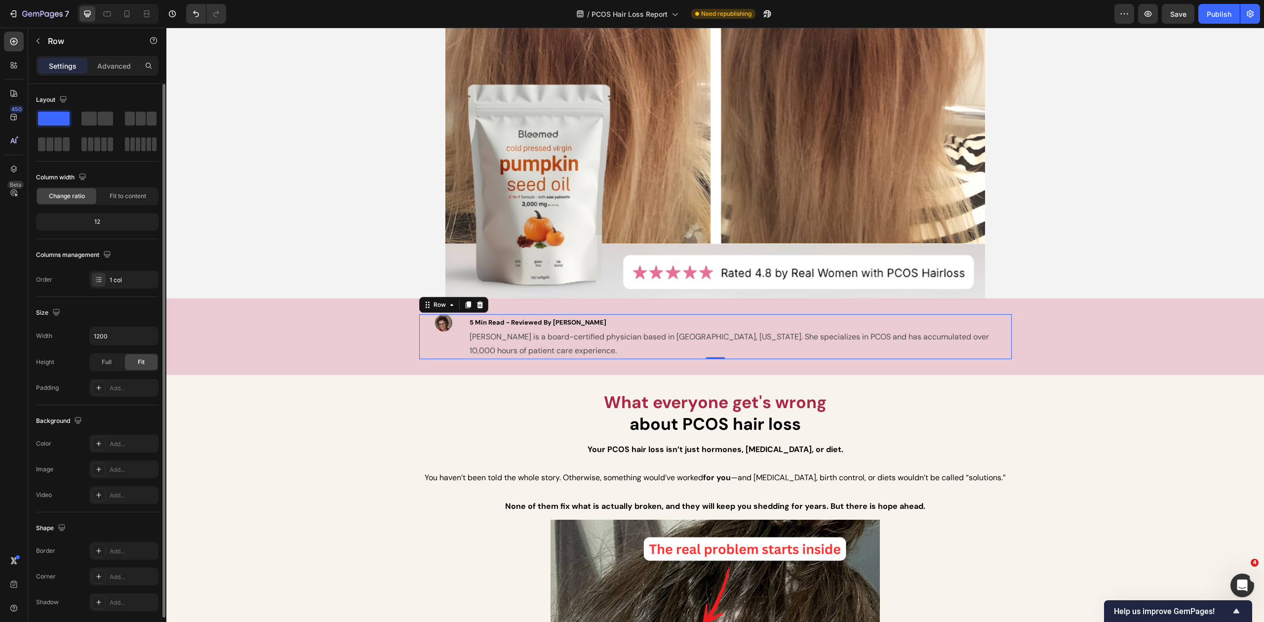
click at [119, 195] on span "Fit to content" at bounding box center [128, 196] width 37 height 9
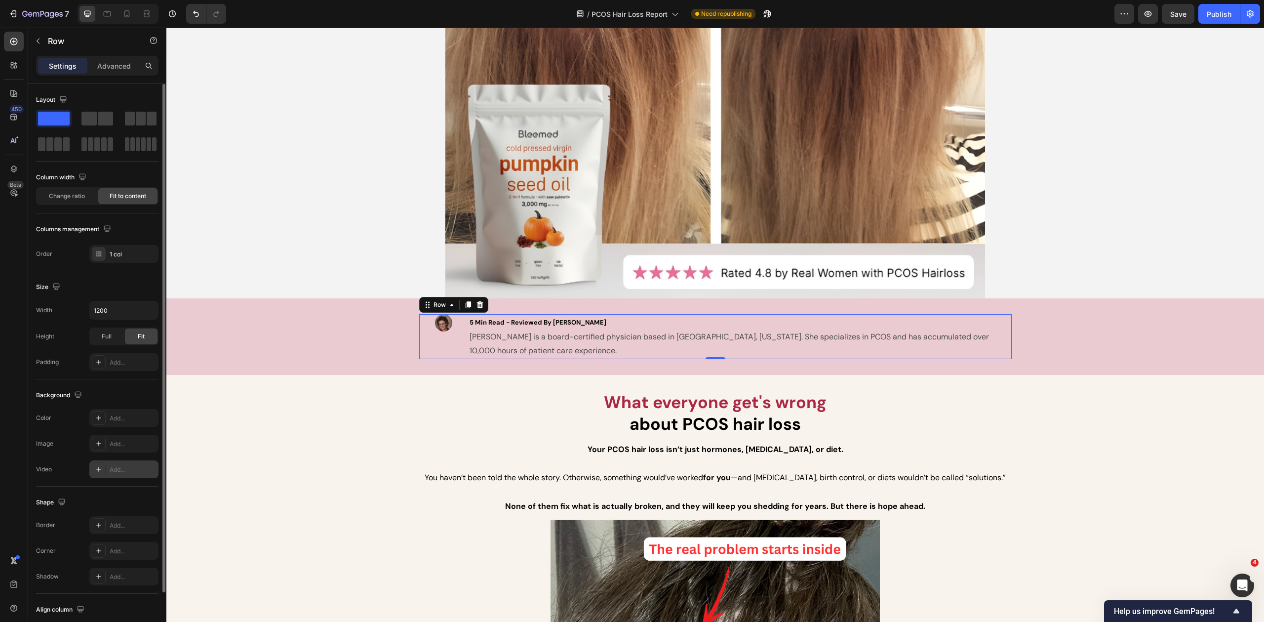
scroll to position [65, 0]
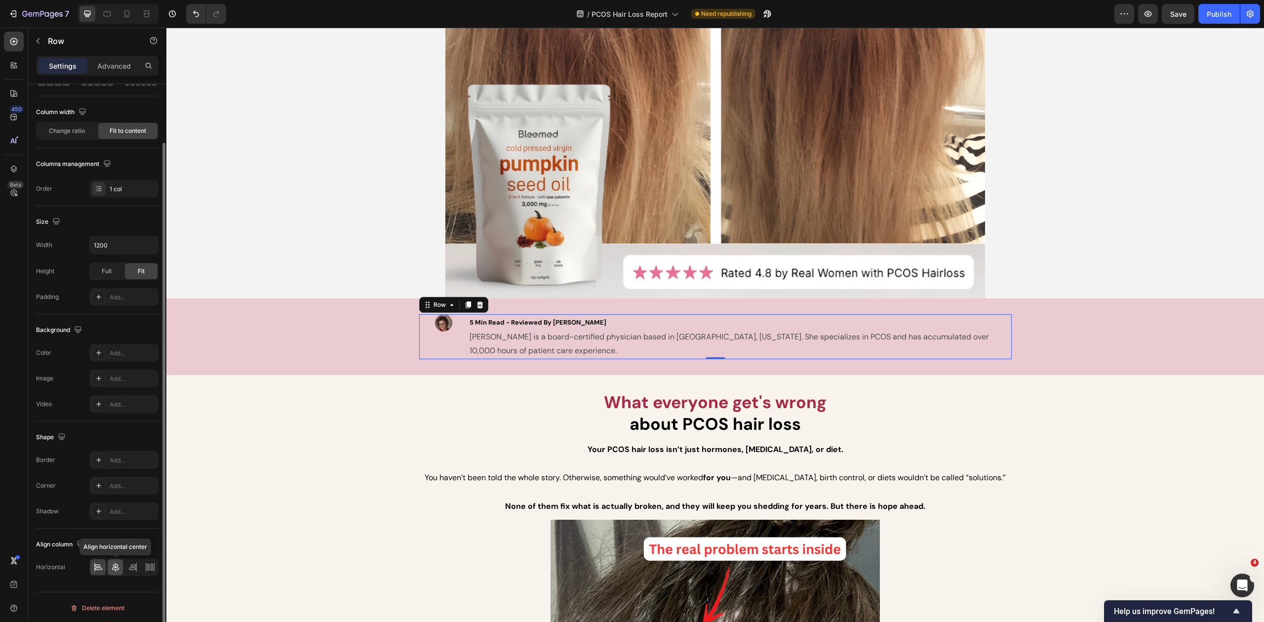
click at [117, 568] on icon at bounding box center [116, 567] width 10 height 10
click at [99, 564] on icon at bounding box center [97, 565] width 5 height 2
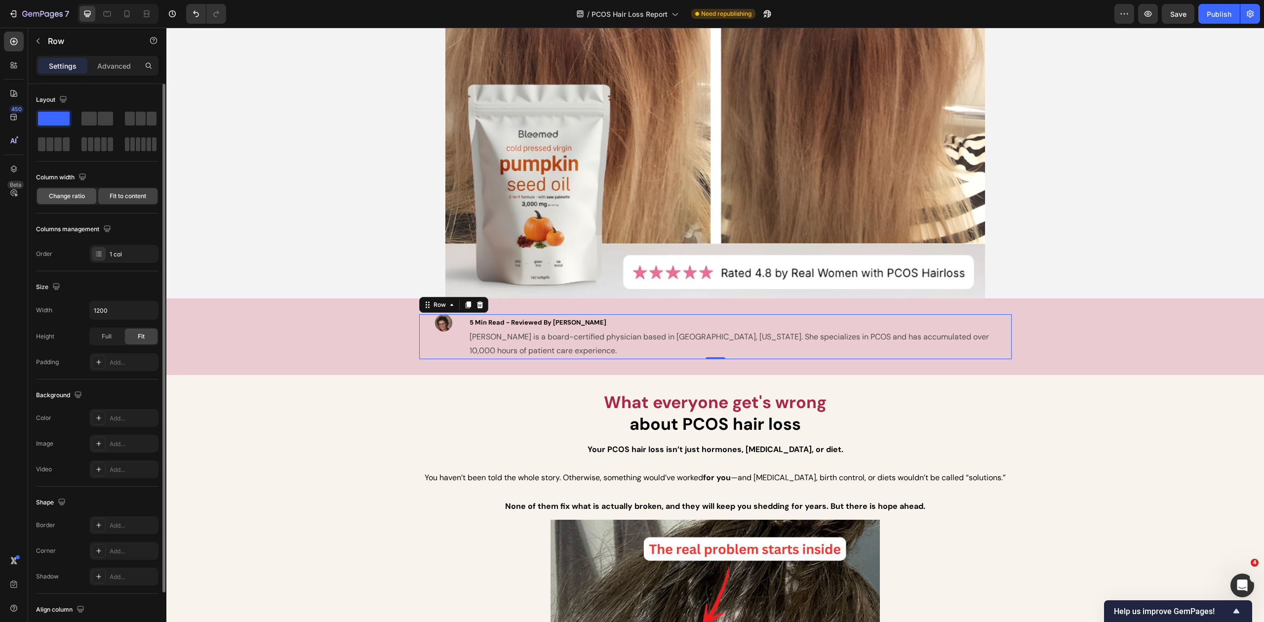
click at [55, 192] on span "Change ratio" at bounding box center [67, 196] width 36 height 9
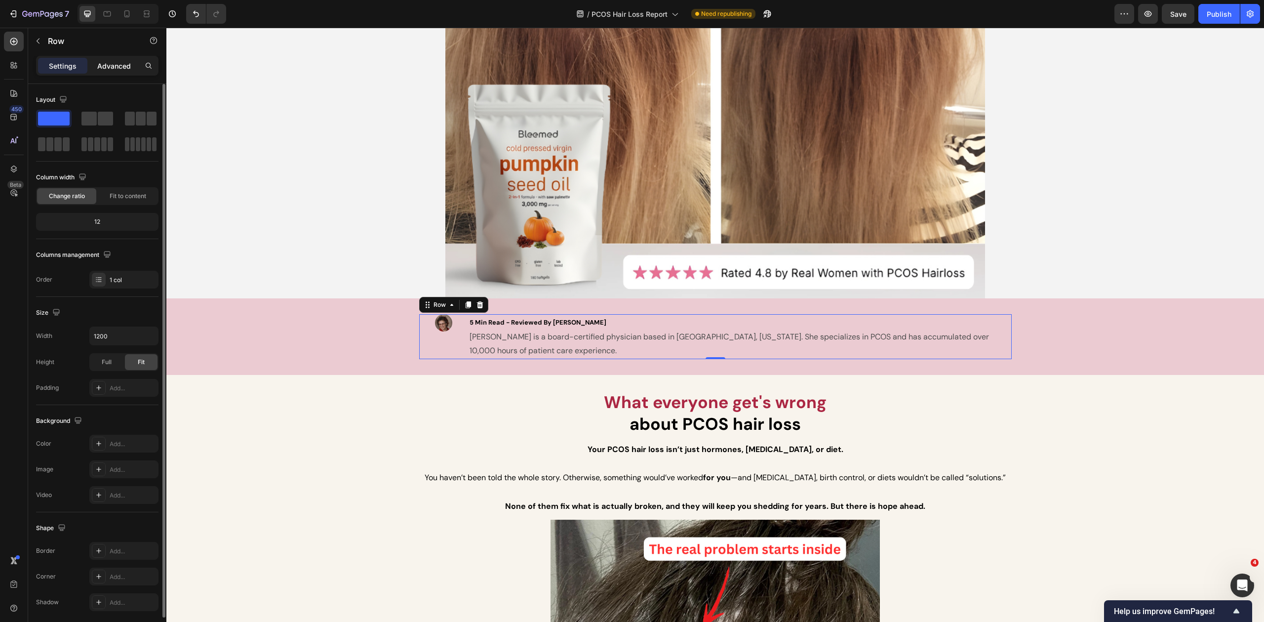
click at [100, 69] on p "Advanced" at bounding box center [114, 66] width 34 height 10
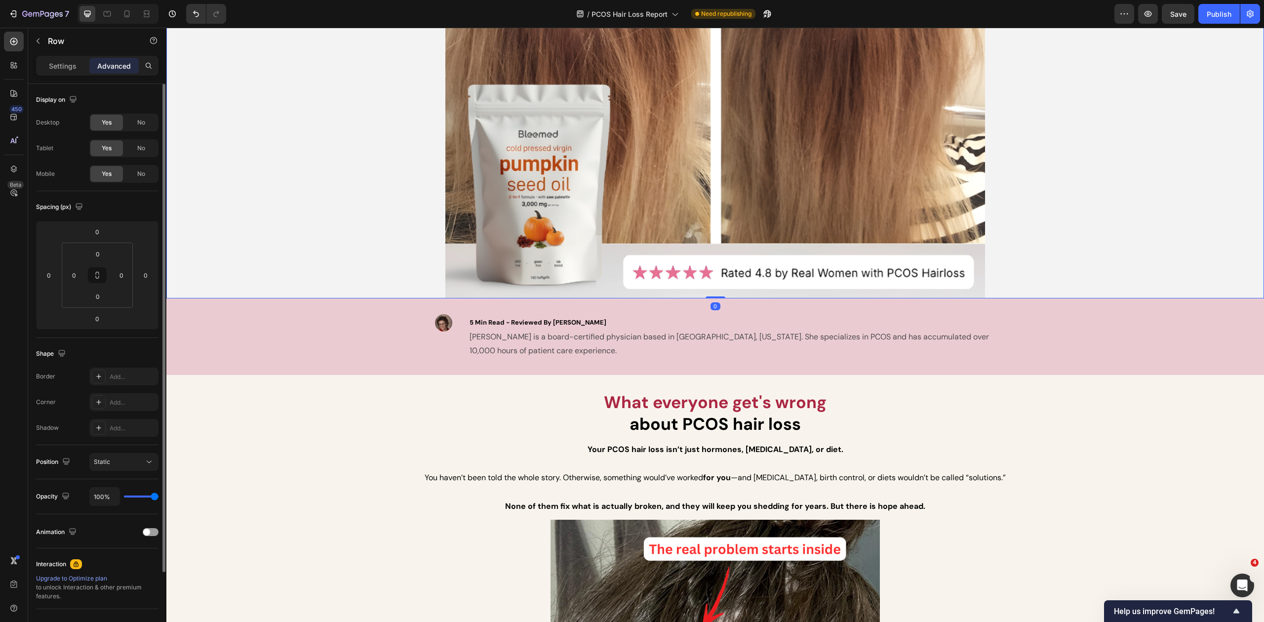
click at [303, 290] on div at bounding box center [715, 51] width 1098 height 494
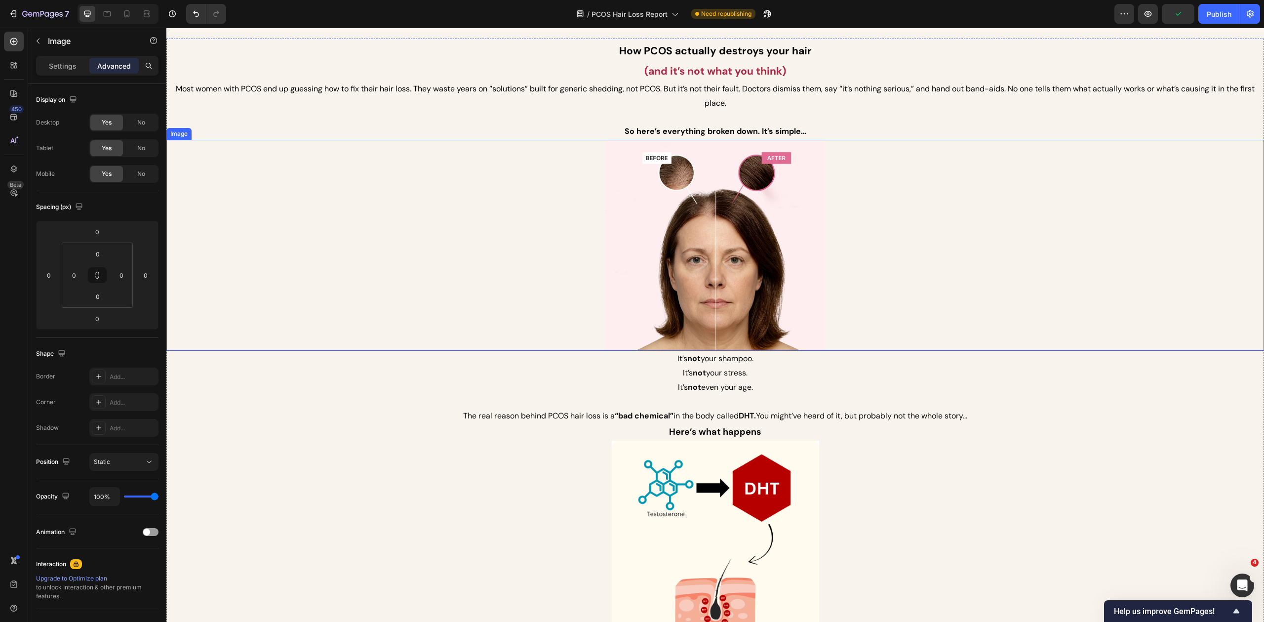
scroll to position [880, 0]
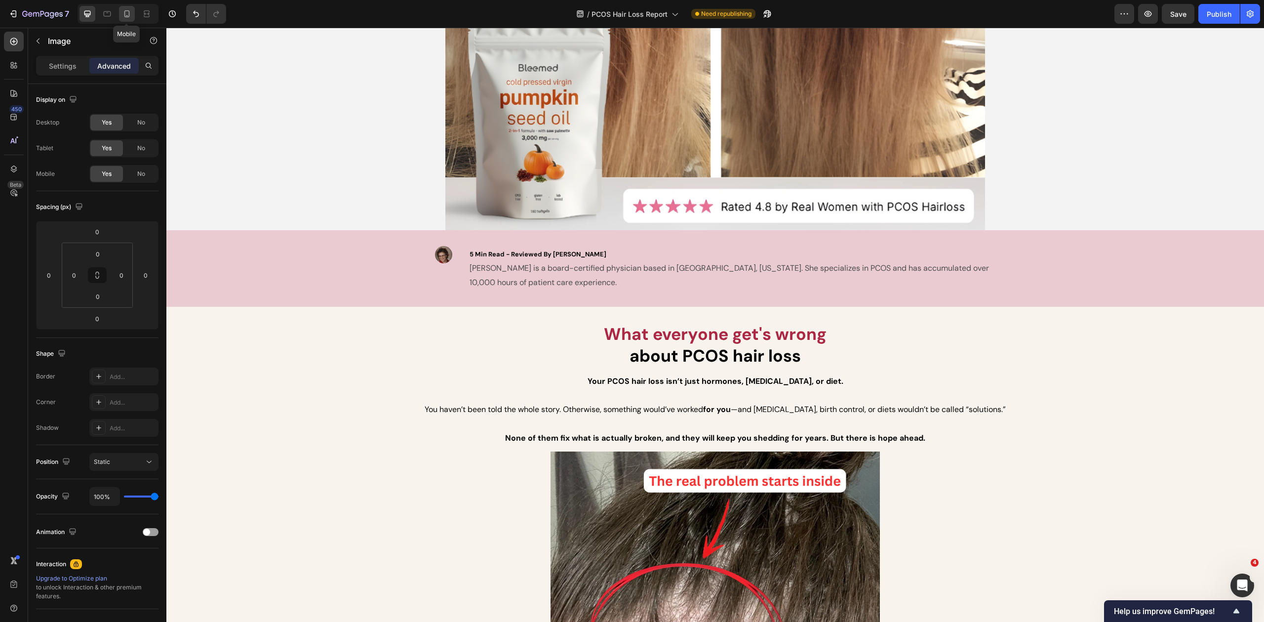
click at [129, 19] on div at bounding box center [127, 14] width 16 height 16
type input "-10"
type input "-15"
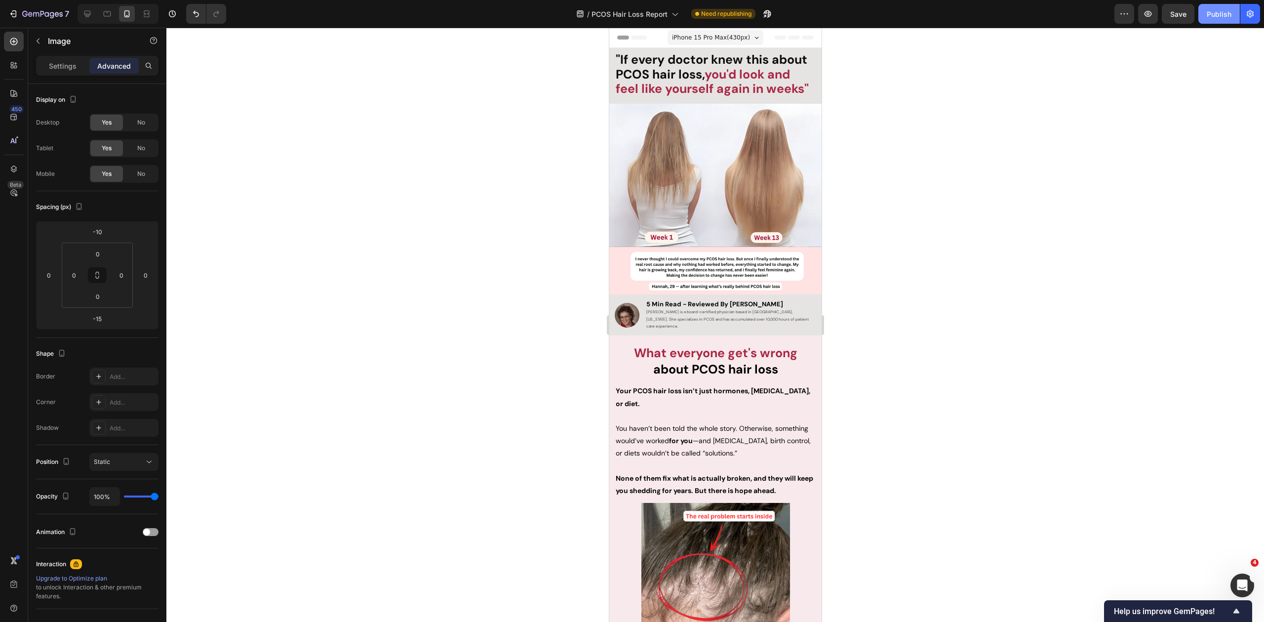
click at [1224, 14] on div "Publish" at bounding box center [1219, 14] width 25 height 10
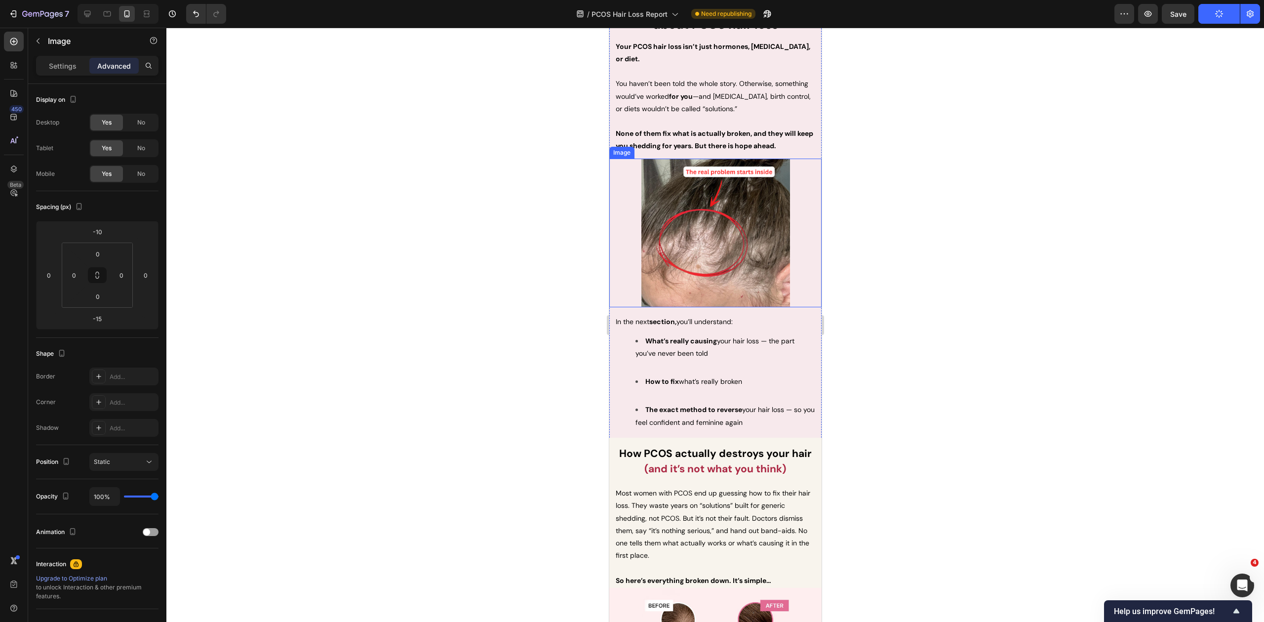
scroll to position [96, 0]
